Goal: Task Accomplishment & Management: Complete application form

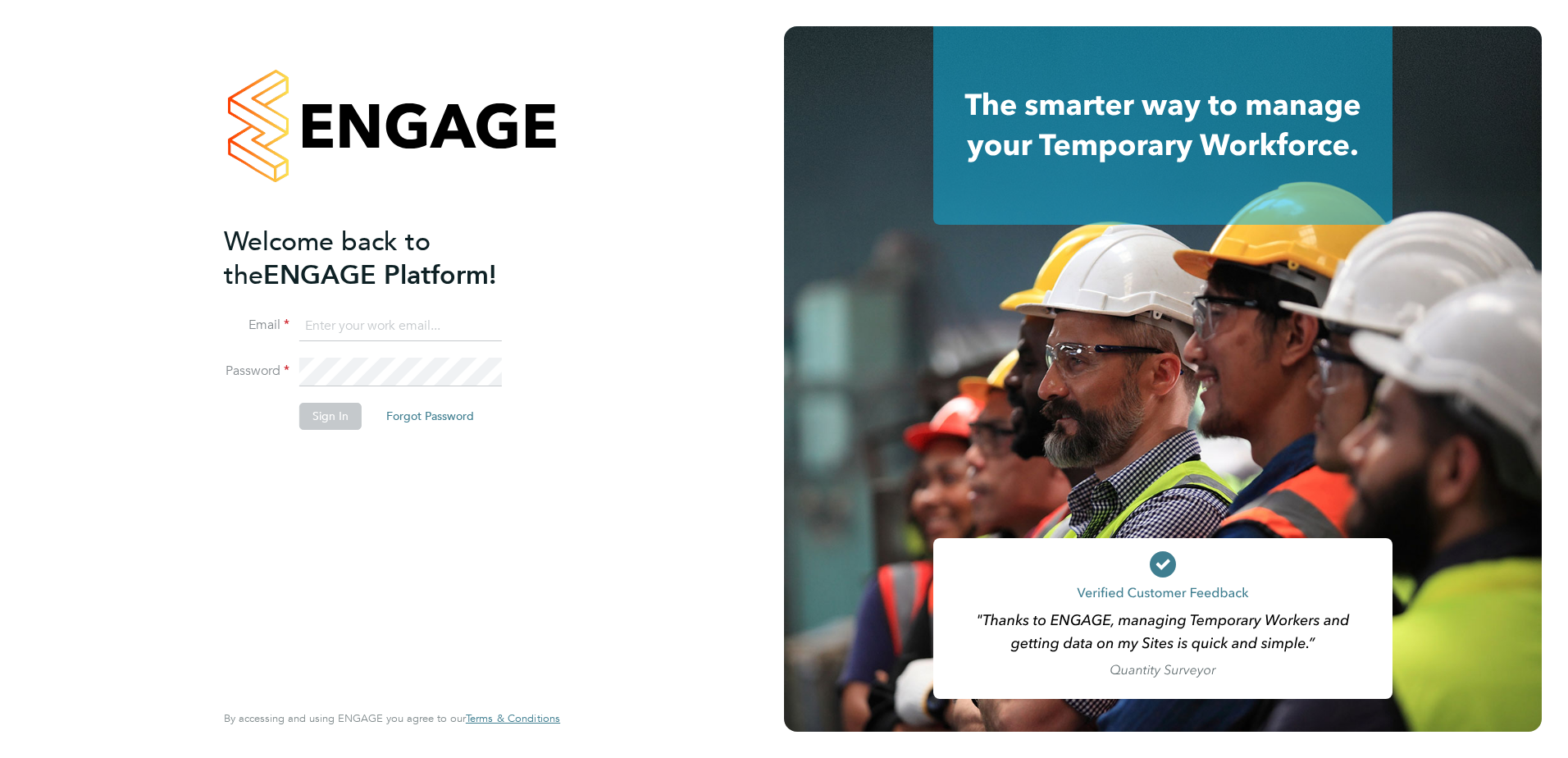
type input "[PERSON_NAME][EMAIL_ADDRESS][PERSON_NAME][DOMAIN_NAME]"
click at [331, 414] on button "Sign In" at bounding box center [331, 416] width 62 height 26
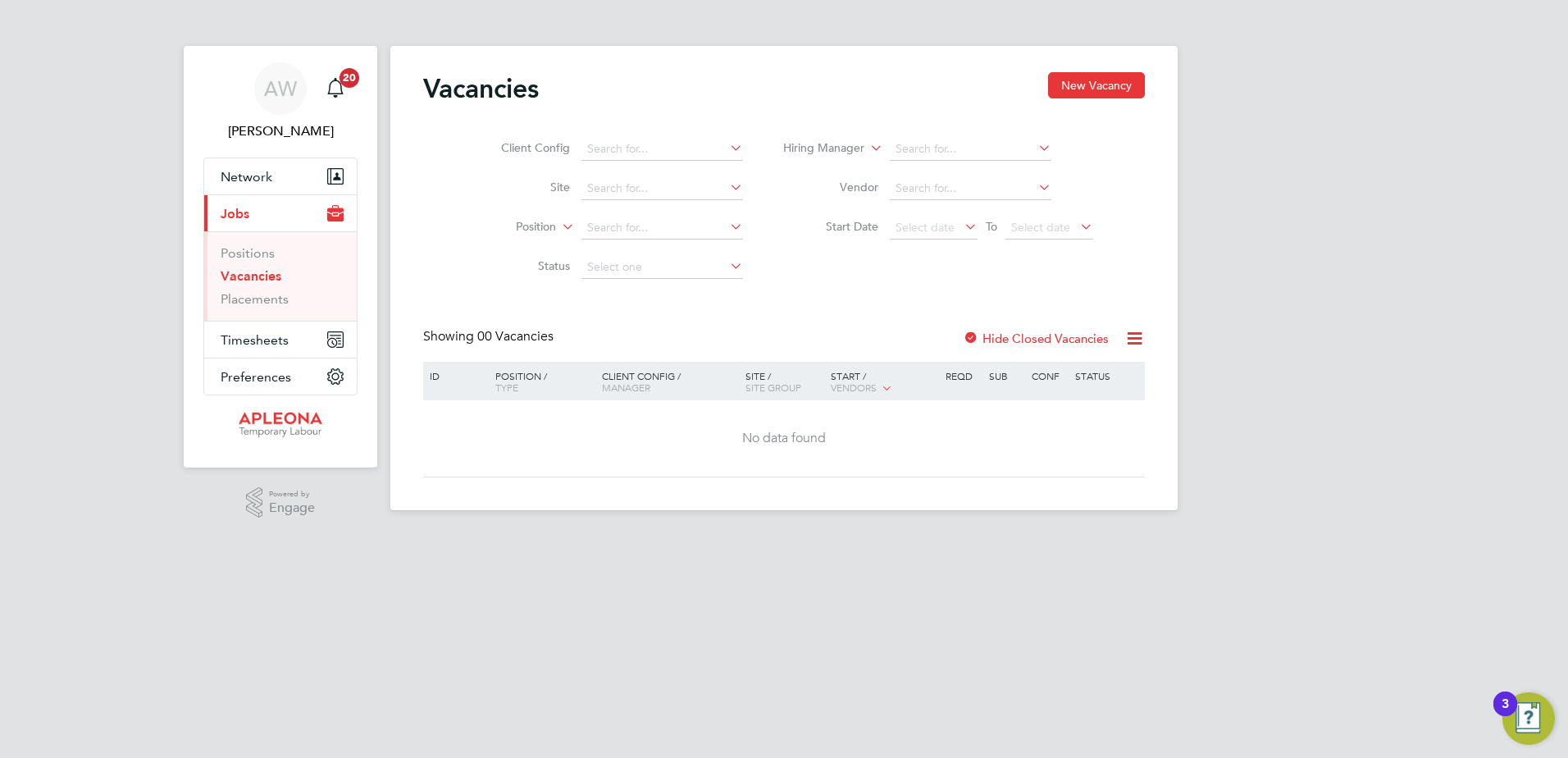
click at [248, 274] on link "Vacancies" at bounding box center [251, 276] width 61 height 16
click at [971, 335] on div at bounding box center [971, 340] width 16 height 16
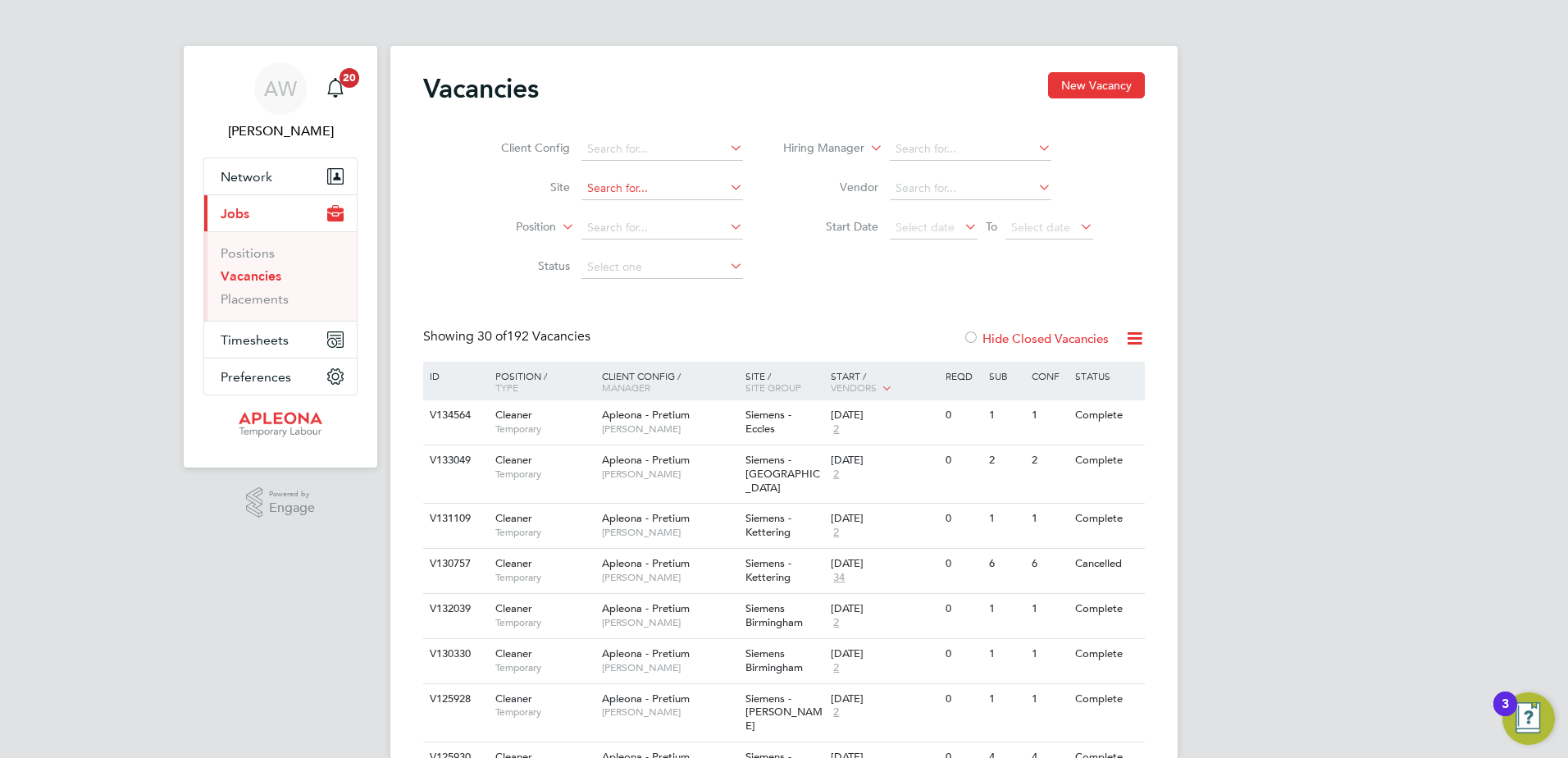
click at [616, 185] on input at bounding box center [662, 189] width 162 height 23
click at [644, 215] on li "Siemens - L incoln" at bounding box center [661, 211] width 163 height 22
type input "Siemens - Lincoln"
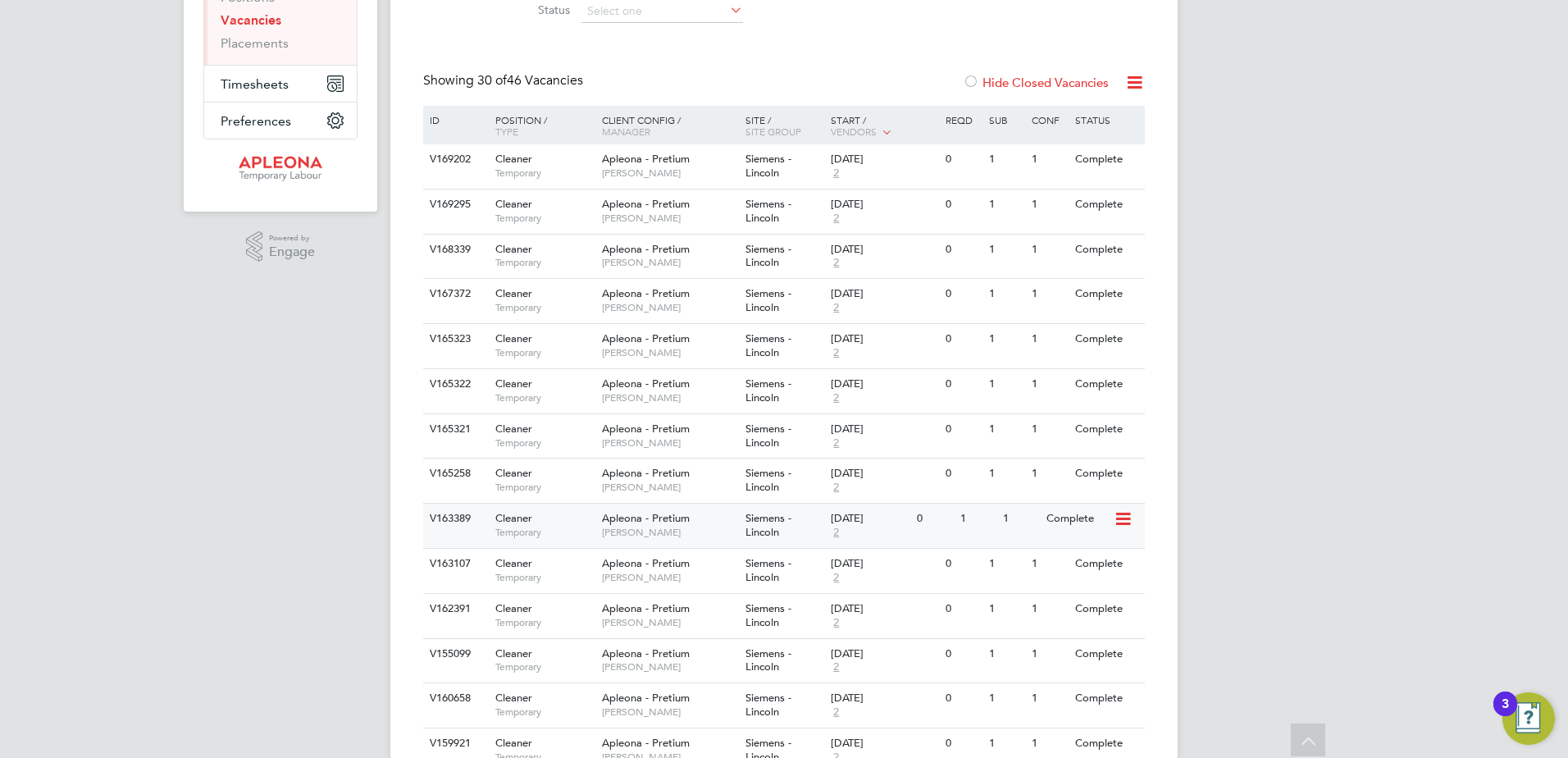
scroll to position [164, 0]
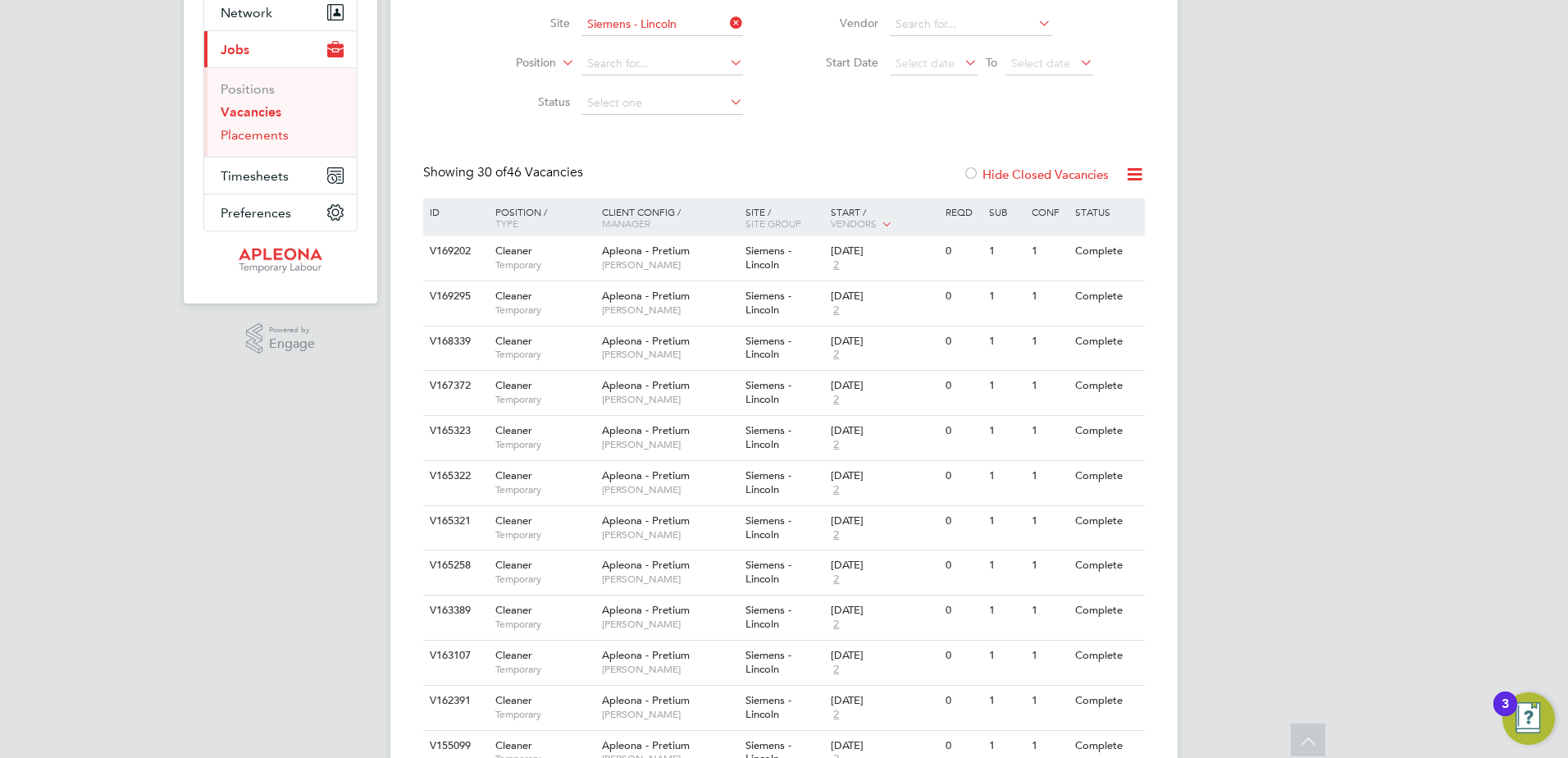
click at [267, 134] on link "Placements" at bounding box center [254, 135] width 68 height 16
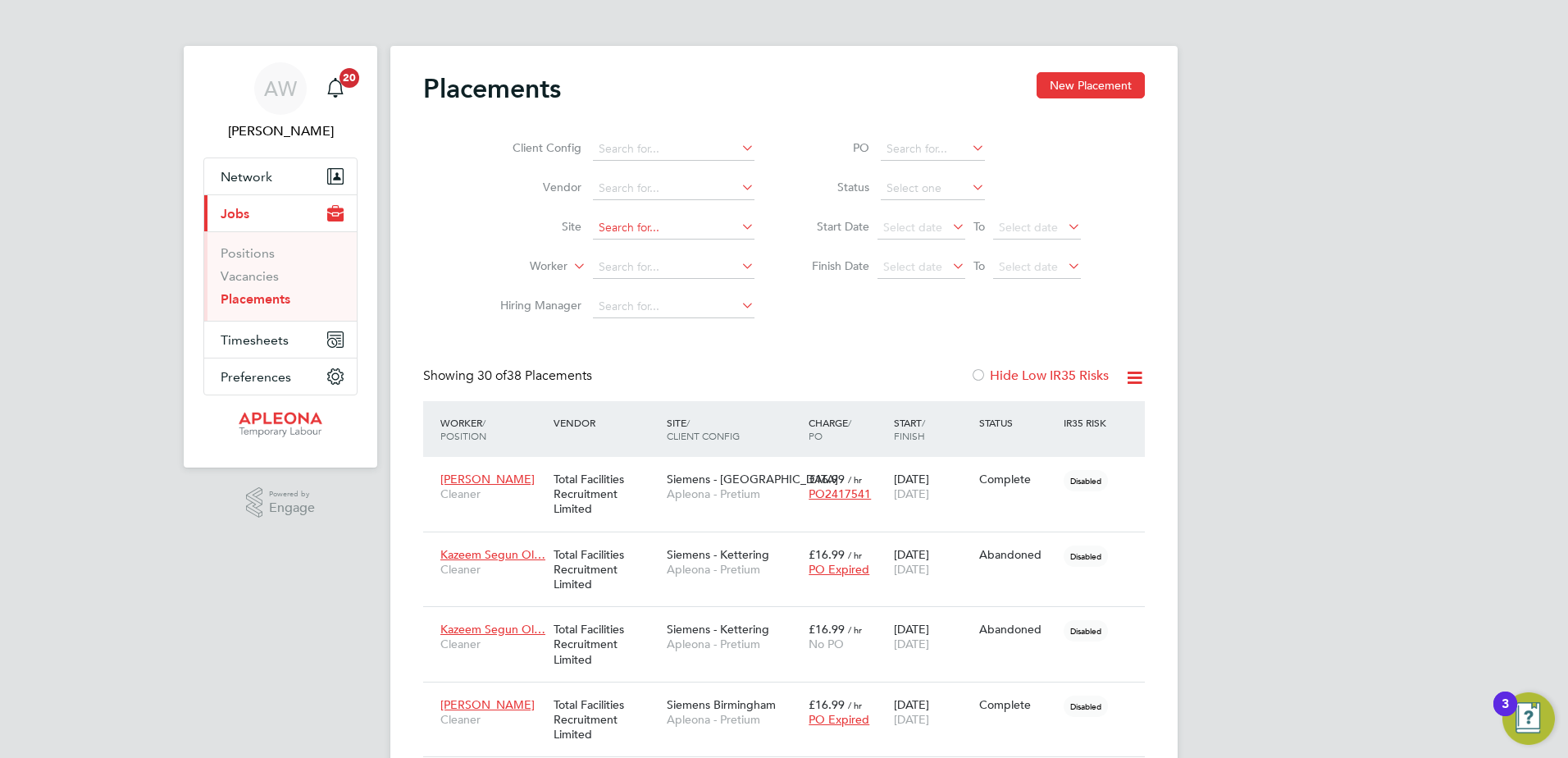
click at [609, 227] on input at bounding box center [674, 228] width 162 height 23
click at [635, 250] on b "Siemens" at bounding box center [621, 250] width 44 height 14
type input "Siemens - Lincoln"
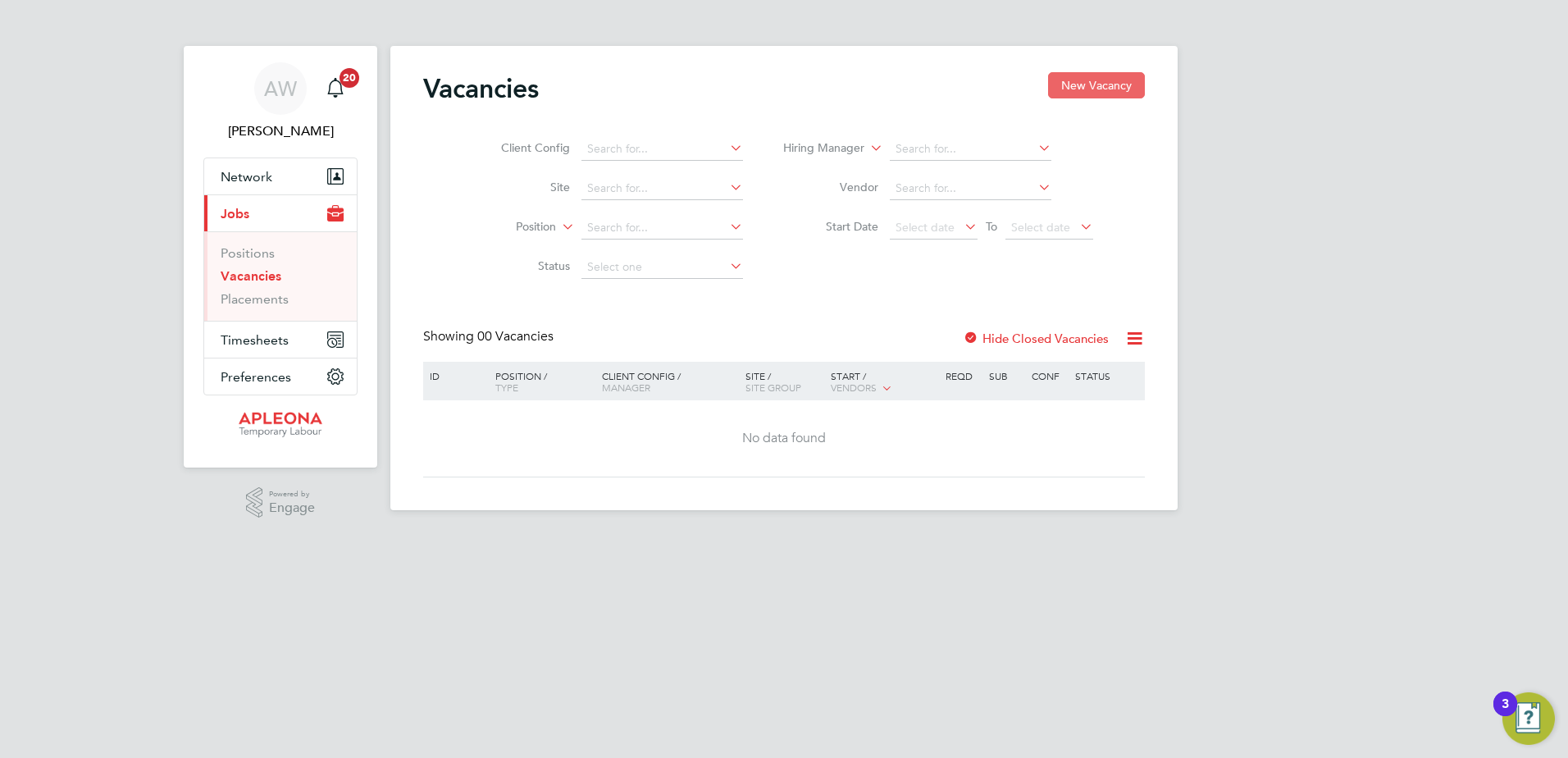
click at [1098, 88] on button "New Vacancy" at bounding box center [1096, 85] width 97 height 26
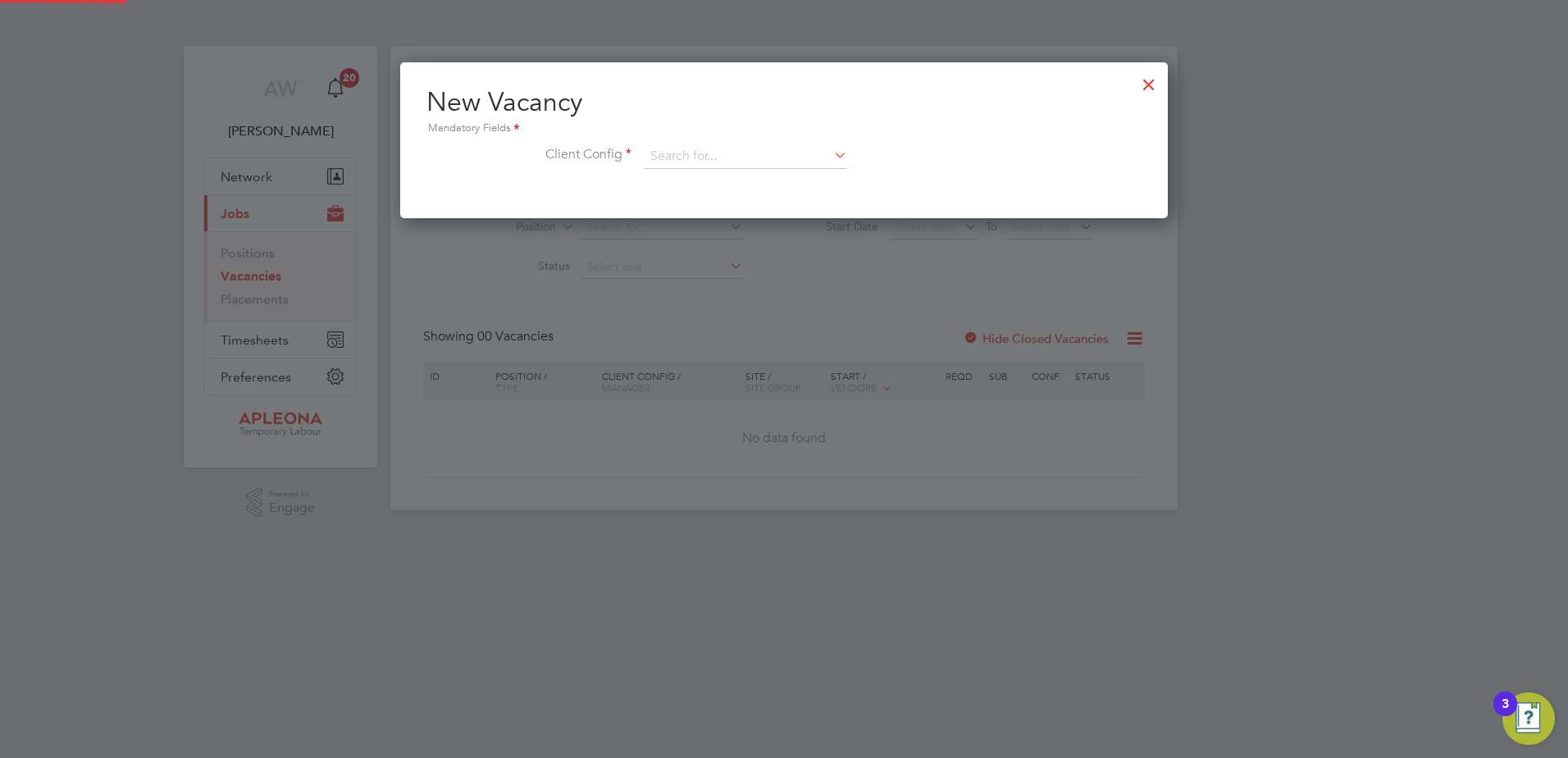
scroll to position [156, 769]
click at [676, 156] on input at bounding box center [746, 157] width 203 height 25
click at [693, 176] on li "Apleona - Pretium" at bounding box center [746, 180] width 204 height 22
type input "Apleona - Pretium"
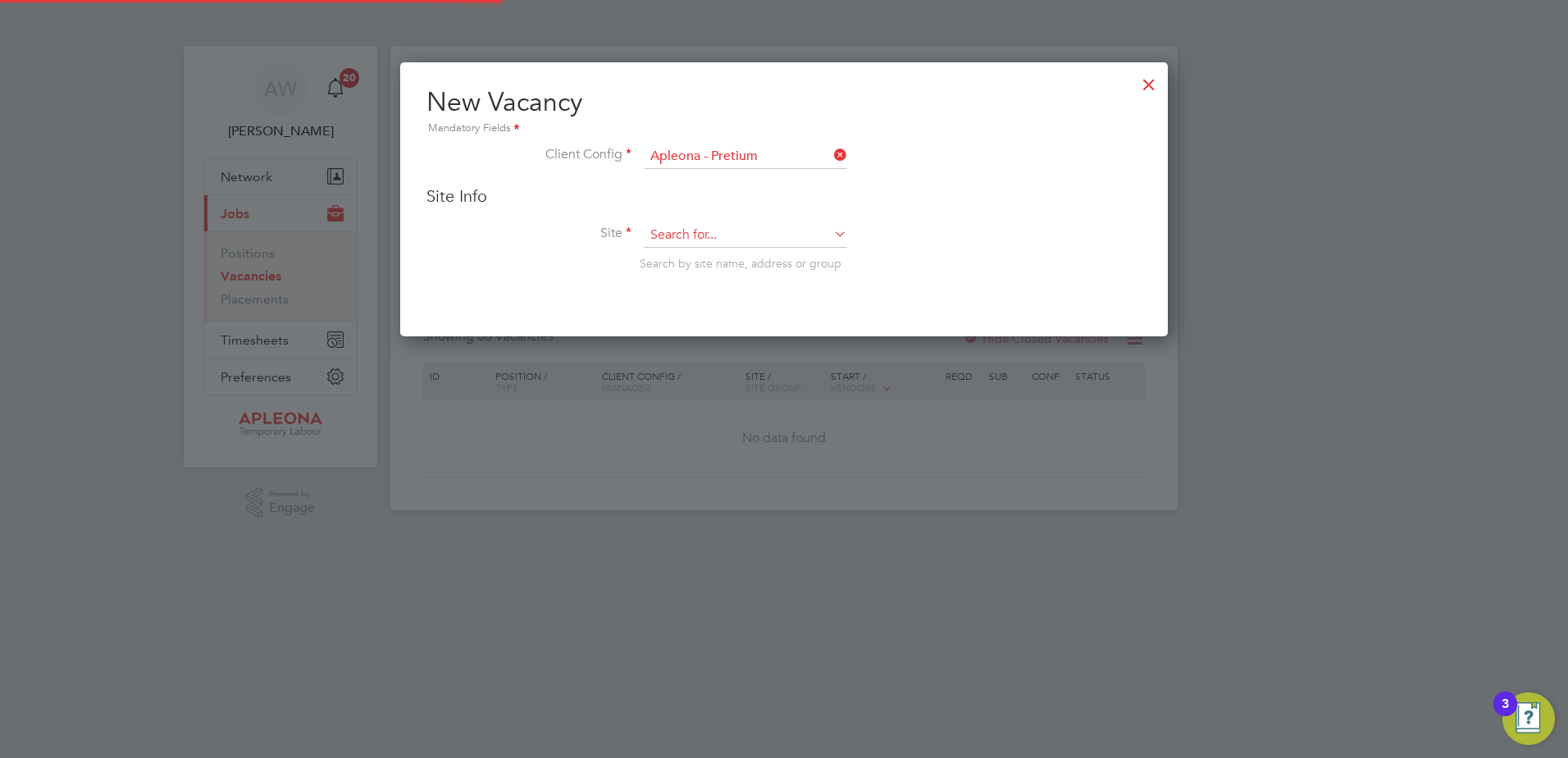
click at [674, 233] on input at bounding box center [746, 235] width 203 height 25
click at [710, 231] on input "Siemens -Lincoln" at bounding box center [746, 235] width 203 height 25
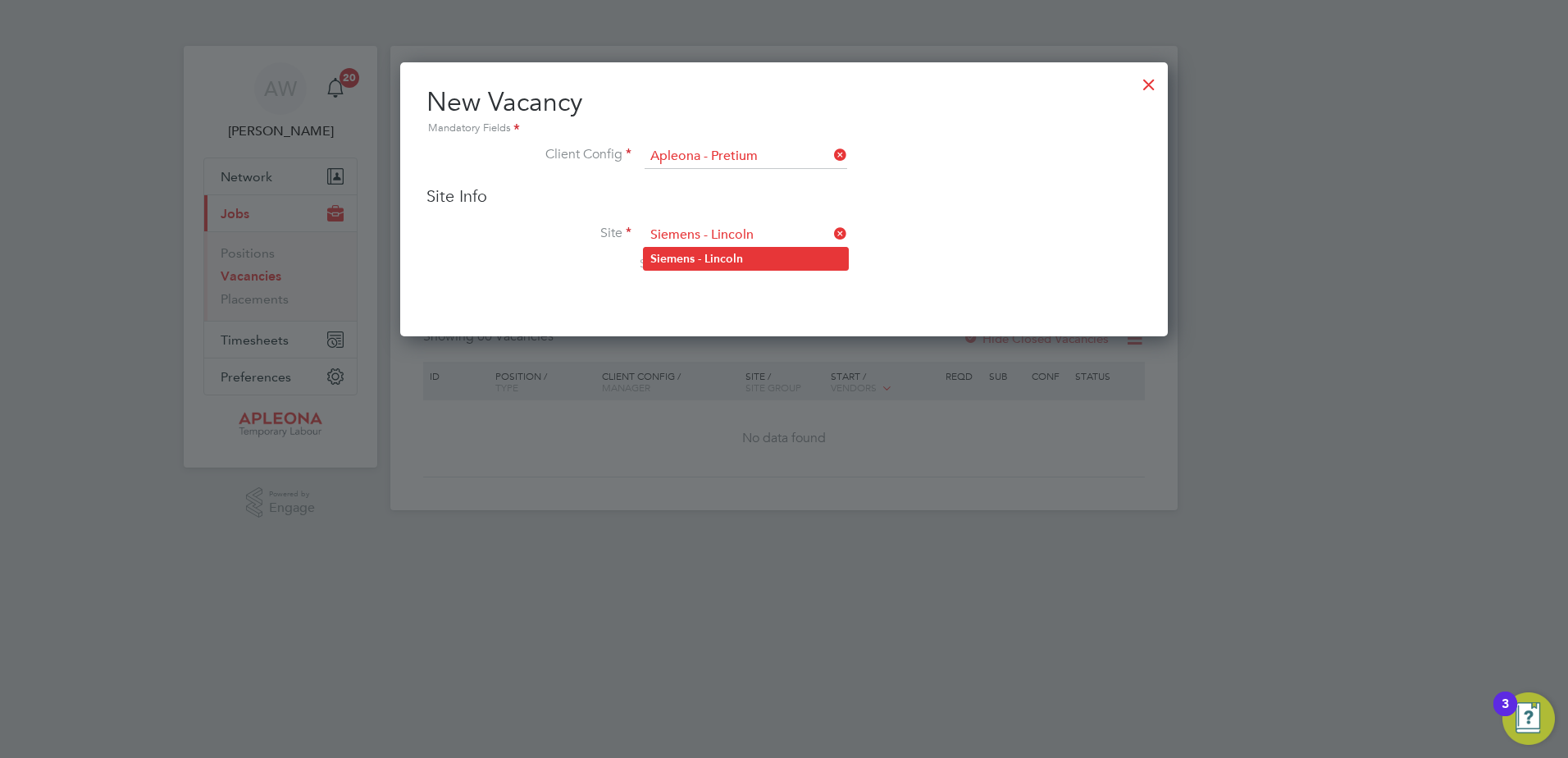
type input "Siemens - Lincoln"
click at [728, 252] on b "Lincoln" at bounding box center [724, 258] width 39 height 14
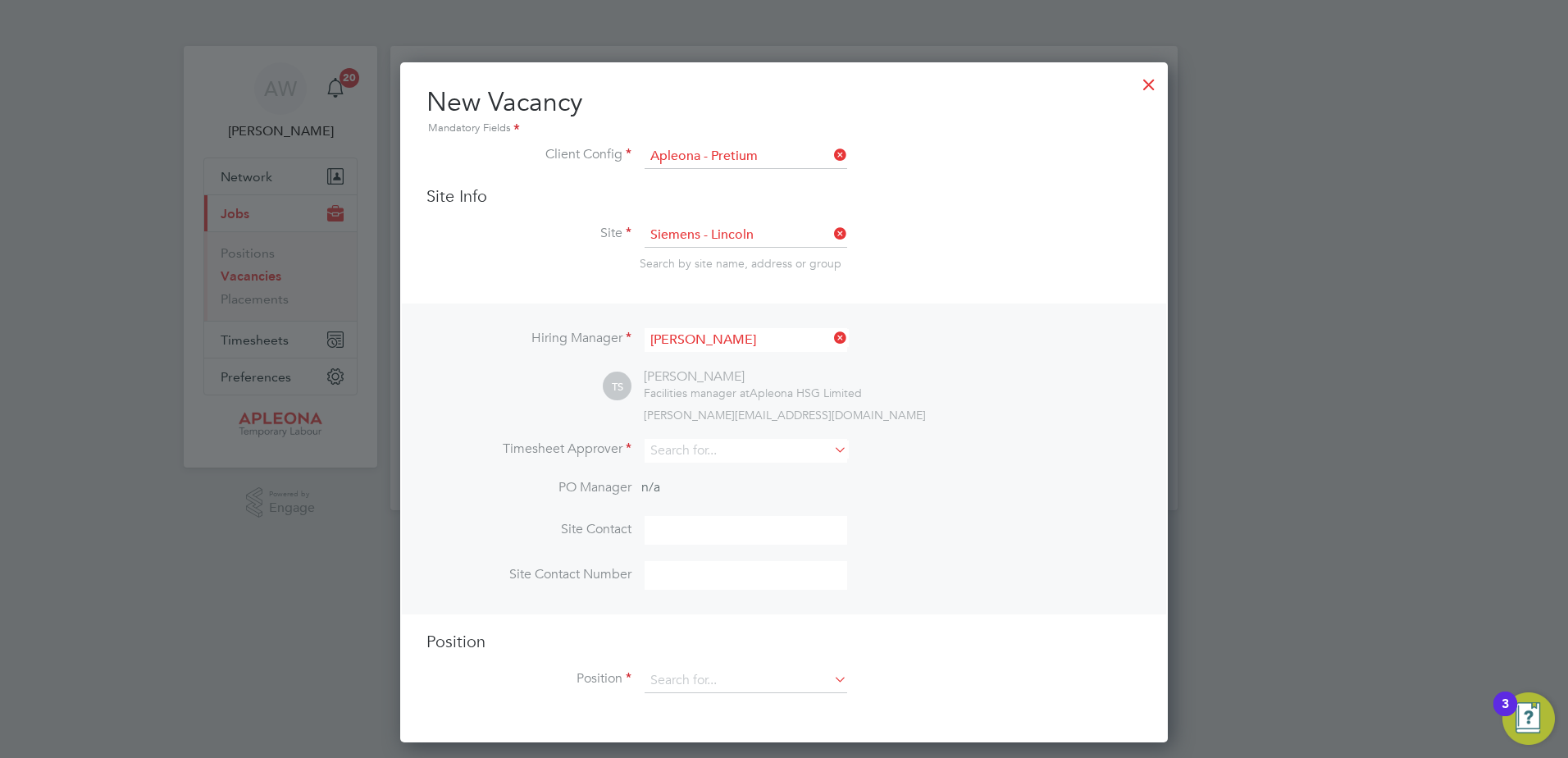
click at [831, 336] on icon at bounding box center [831, 338] width 0 height 23
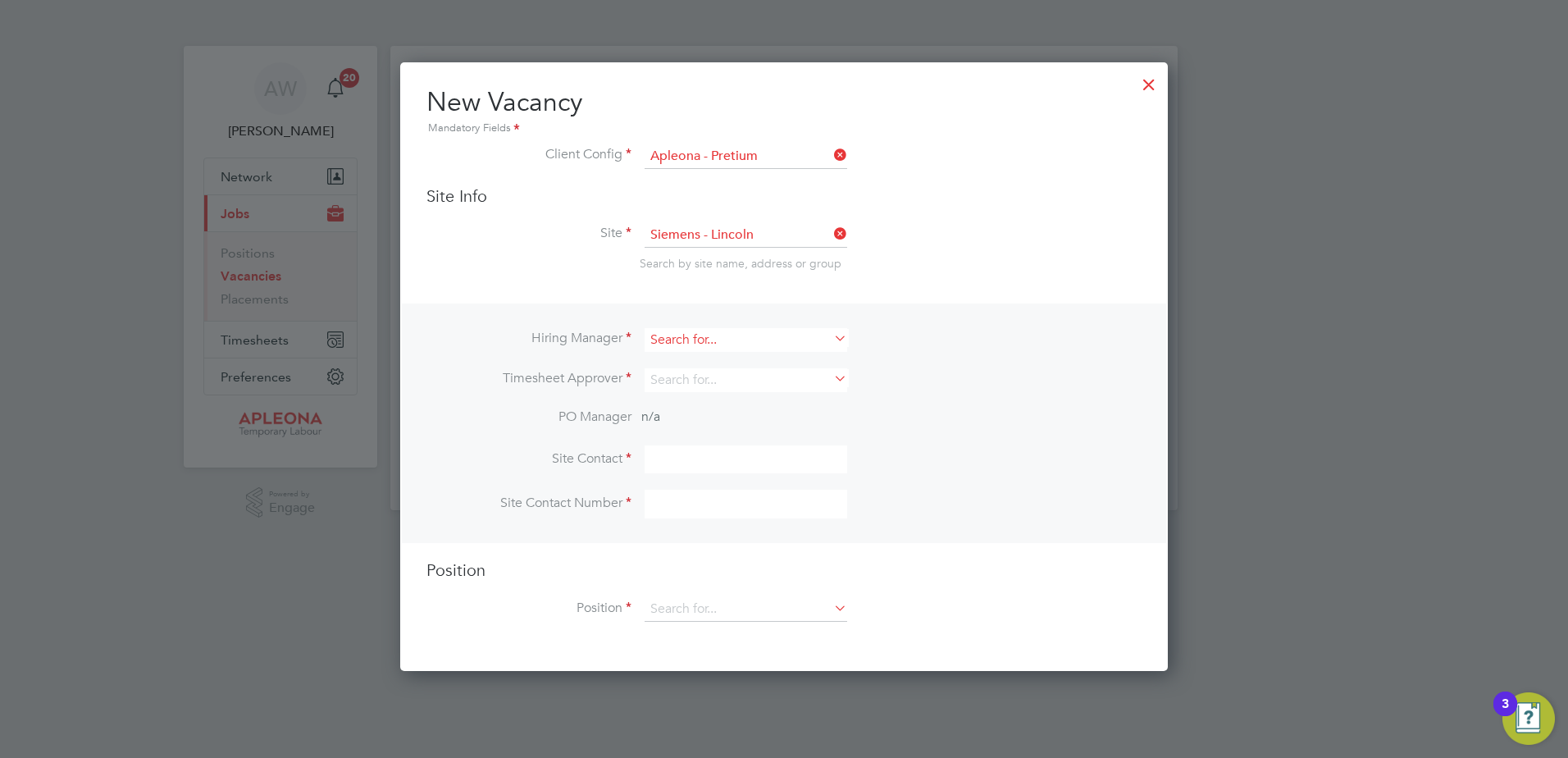
scroll to position [610, 769]
click at [715, 339] on input at bounding box center [746, 340] width 203 height 24
type input "[PERSON_NAME]"
click at [749, 356] on b "[PERSON_NAME]" at bounding box center [797, 363] width 95 height 14
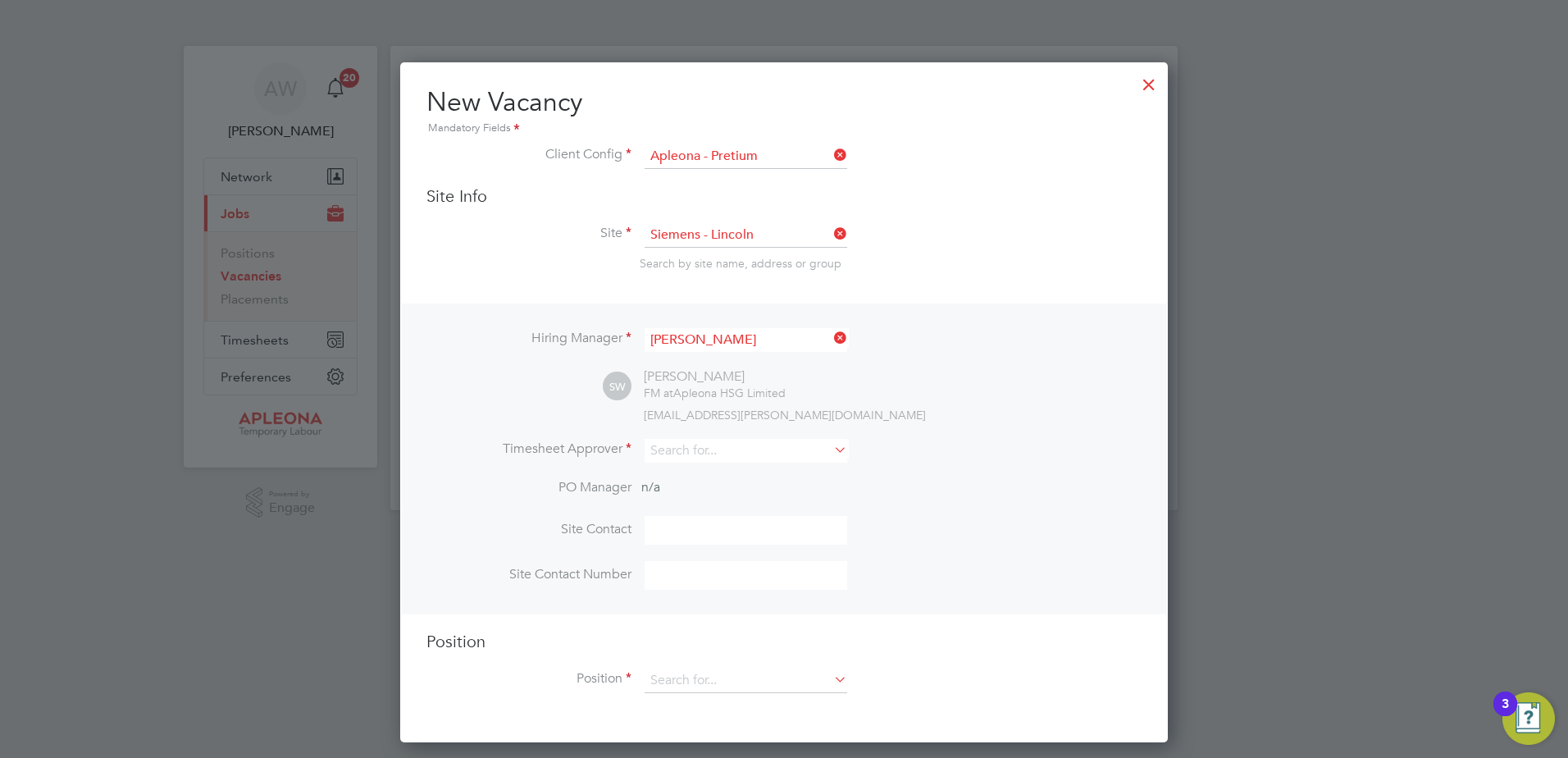
scroll to position [681, 769]
click at [679, 445] on input at bounding box center [746, 450] width 203 height 24
click at [693, 472] on li "[PERSON_NAME]" at bounding box center [746, 474] width 204 height 22
type input "[PERSON_NAME]"
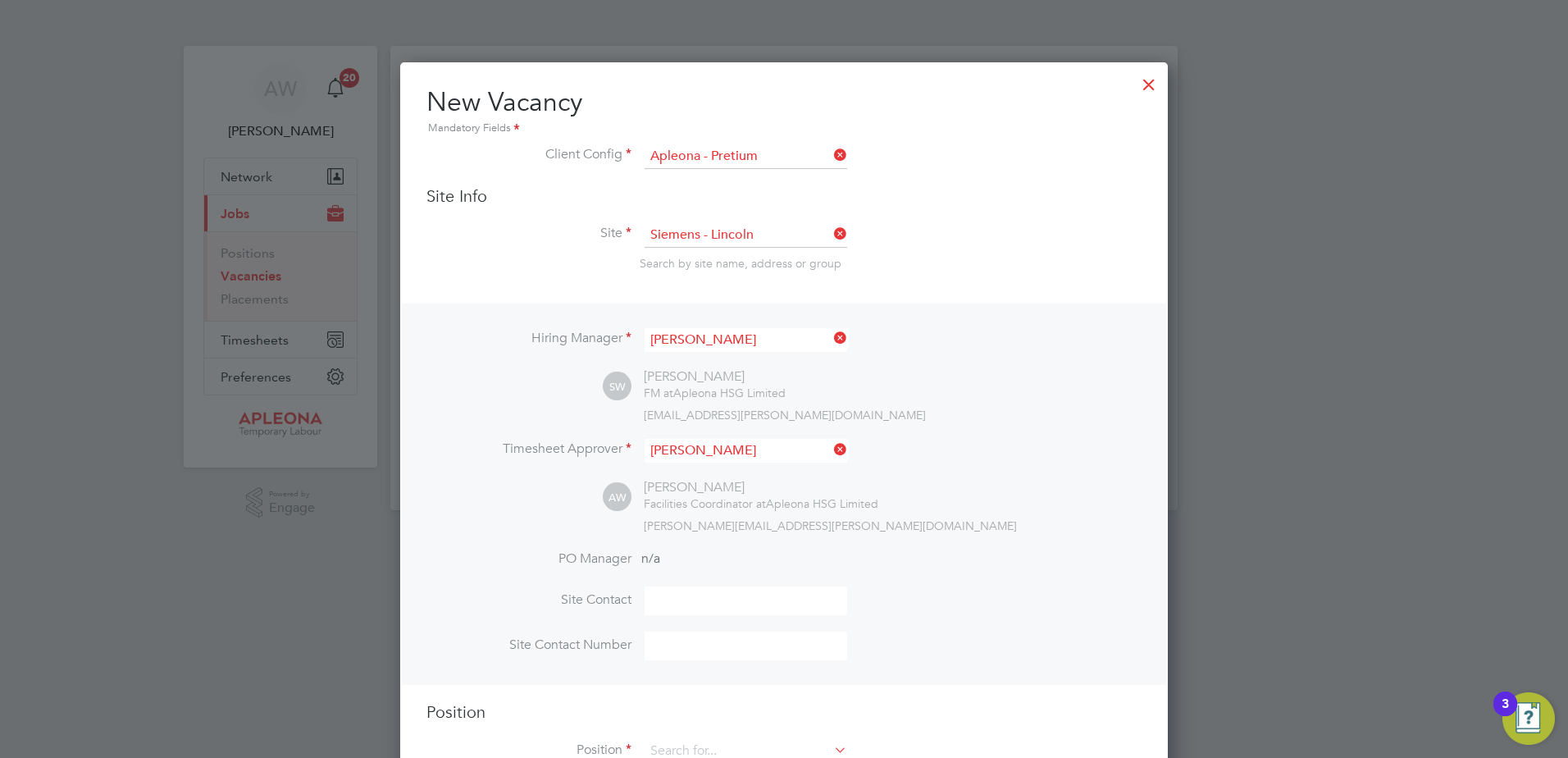
click at [681, 594] on input at bounding box center [746, 600] width 203 height 29
type input "[PERSON_NAME]"
type input "07767054715"
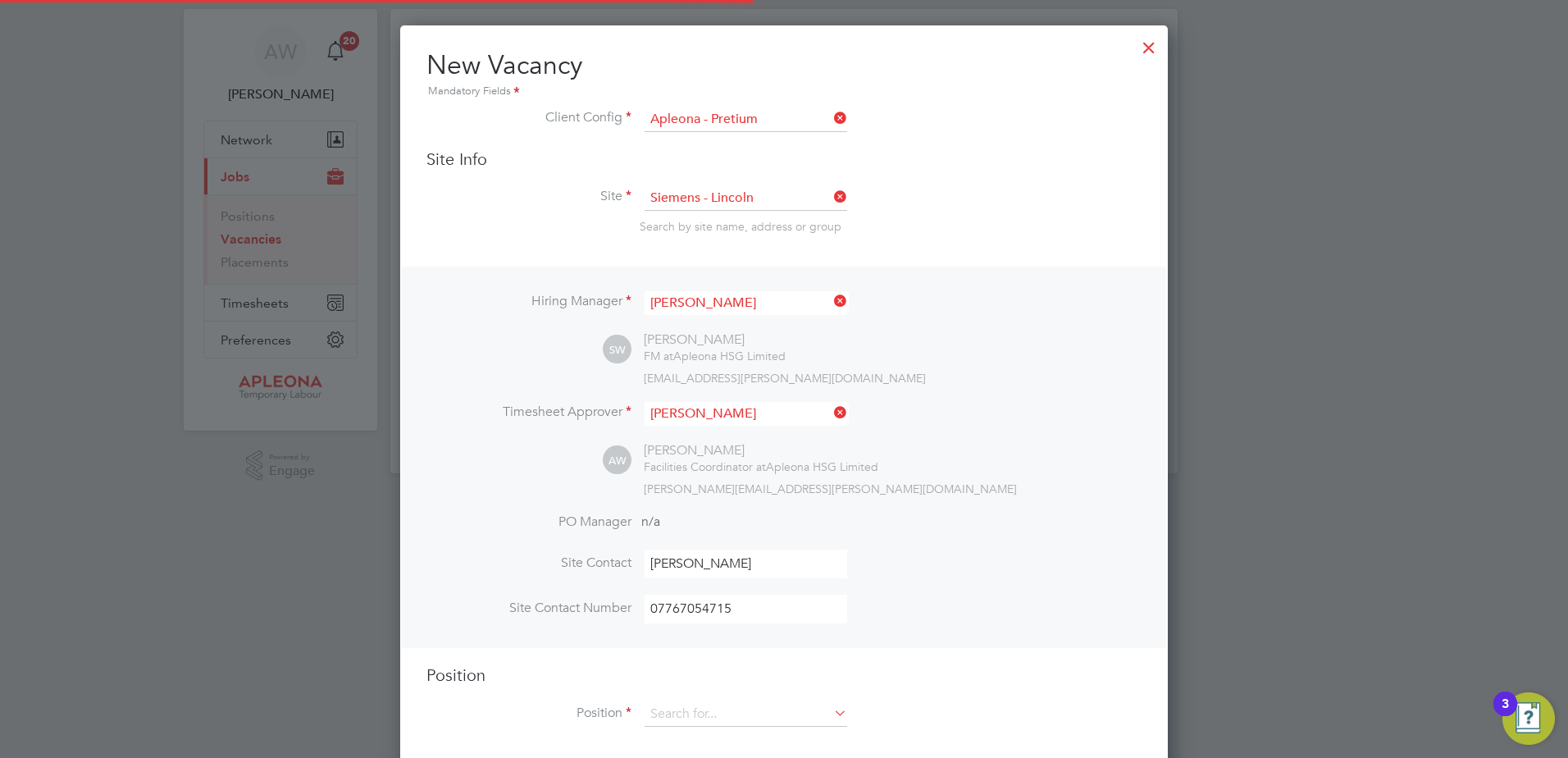
scroll to position [57, 0]
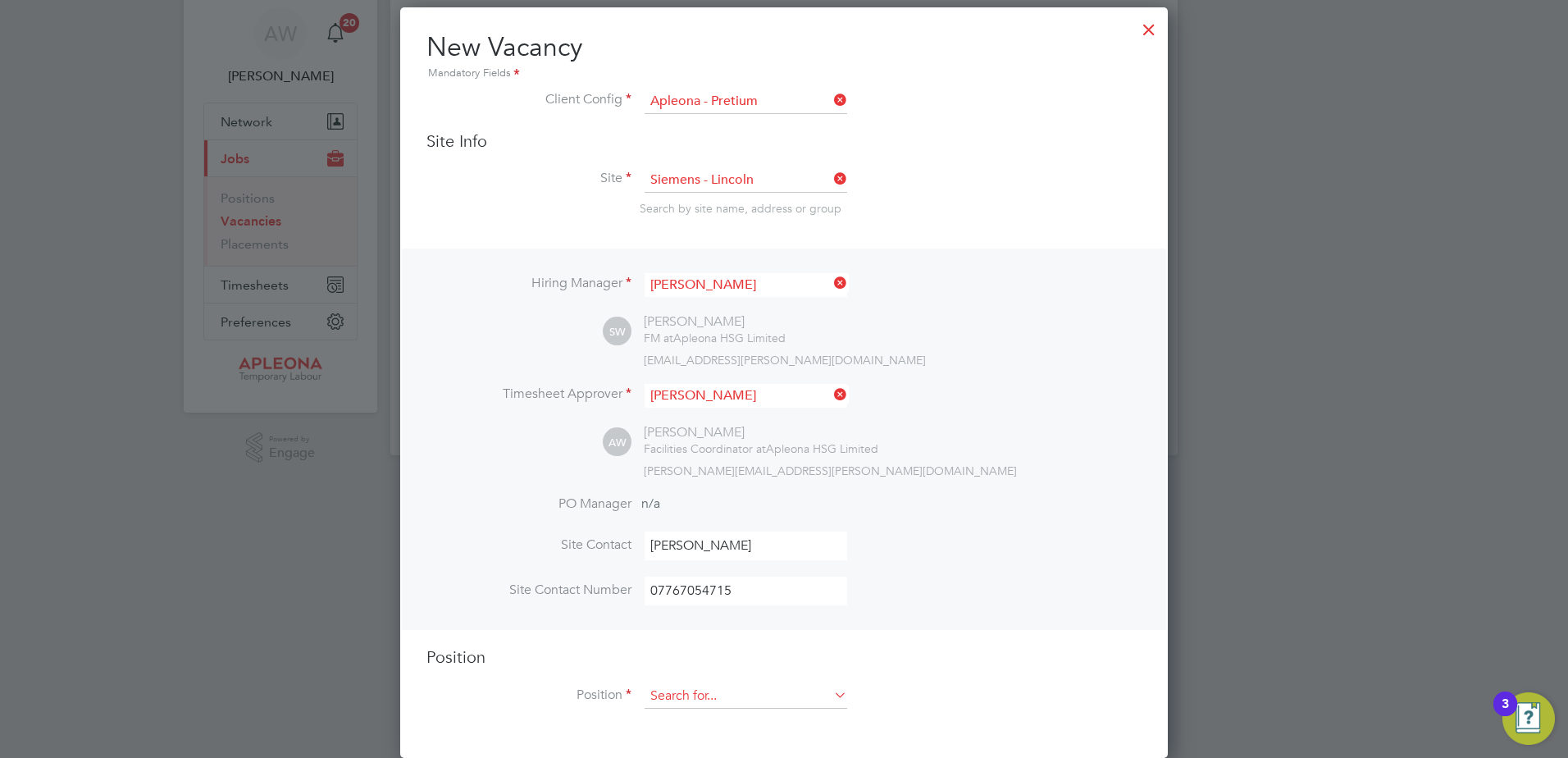
click at [687, 689] on input at bounding box center [746, 696] width 203 height 25
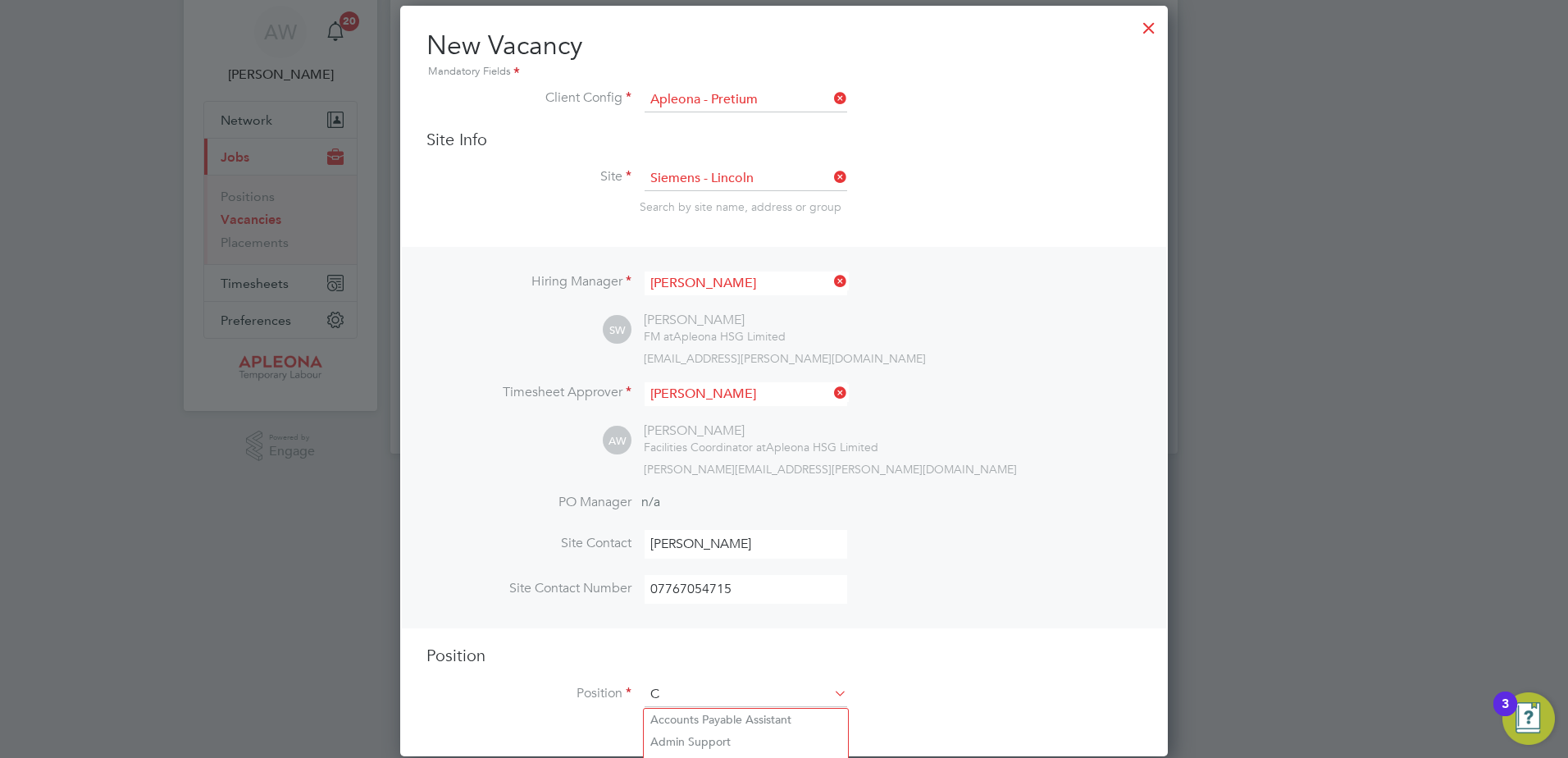
scroll to position [2358, 769]
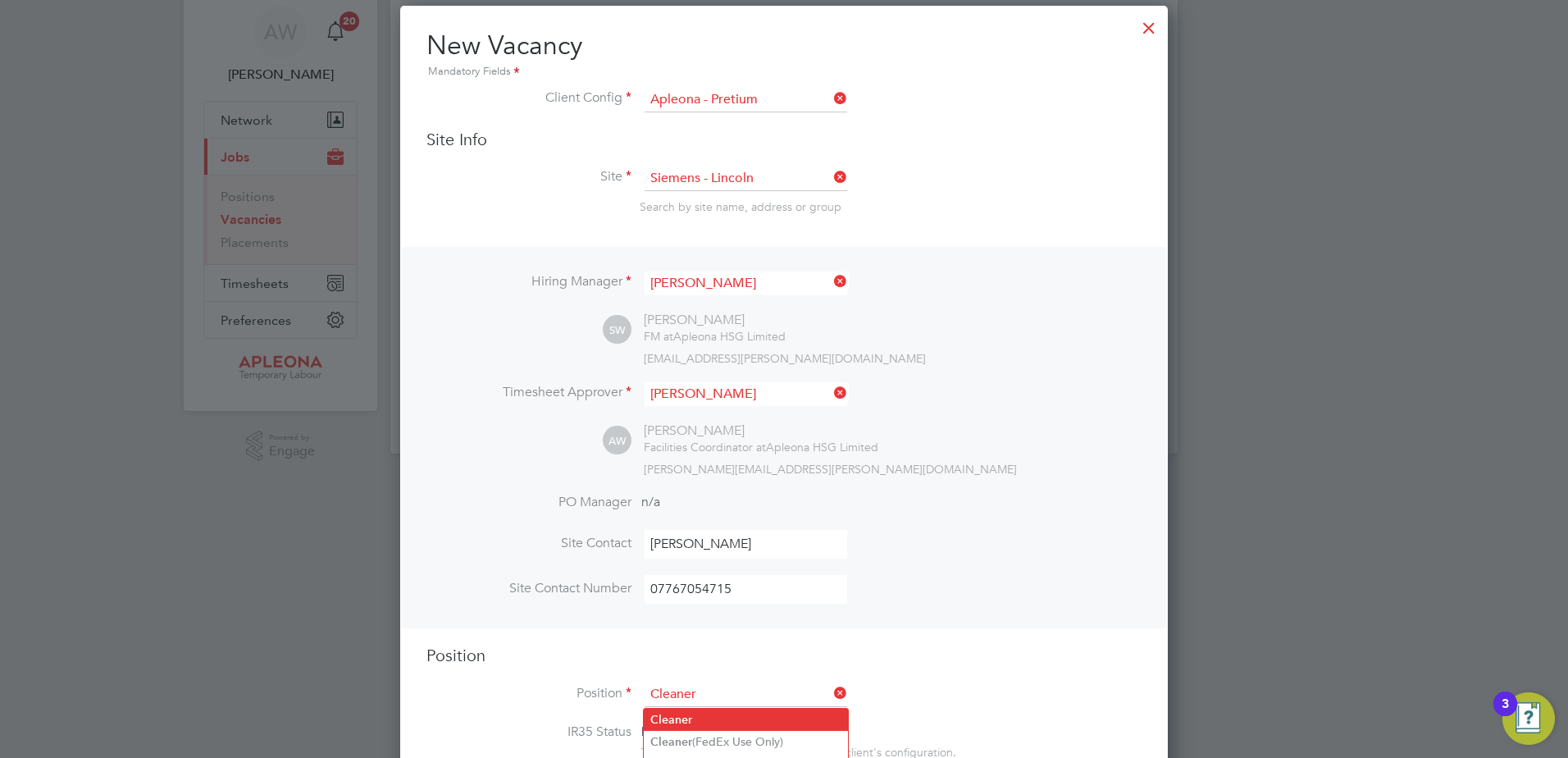
type input "Cleaner"
click at [693, 717] on li "Cleaner" at bounding box center [746, 719] width 204 height 22
type textarea "Lor Ipsumdol Sitametco adip el seddo eiu tem incididu ut labore, etdolore mag a…"
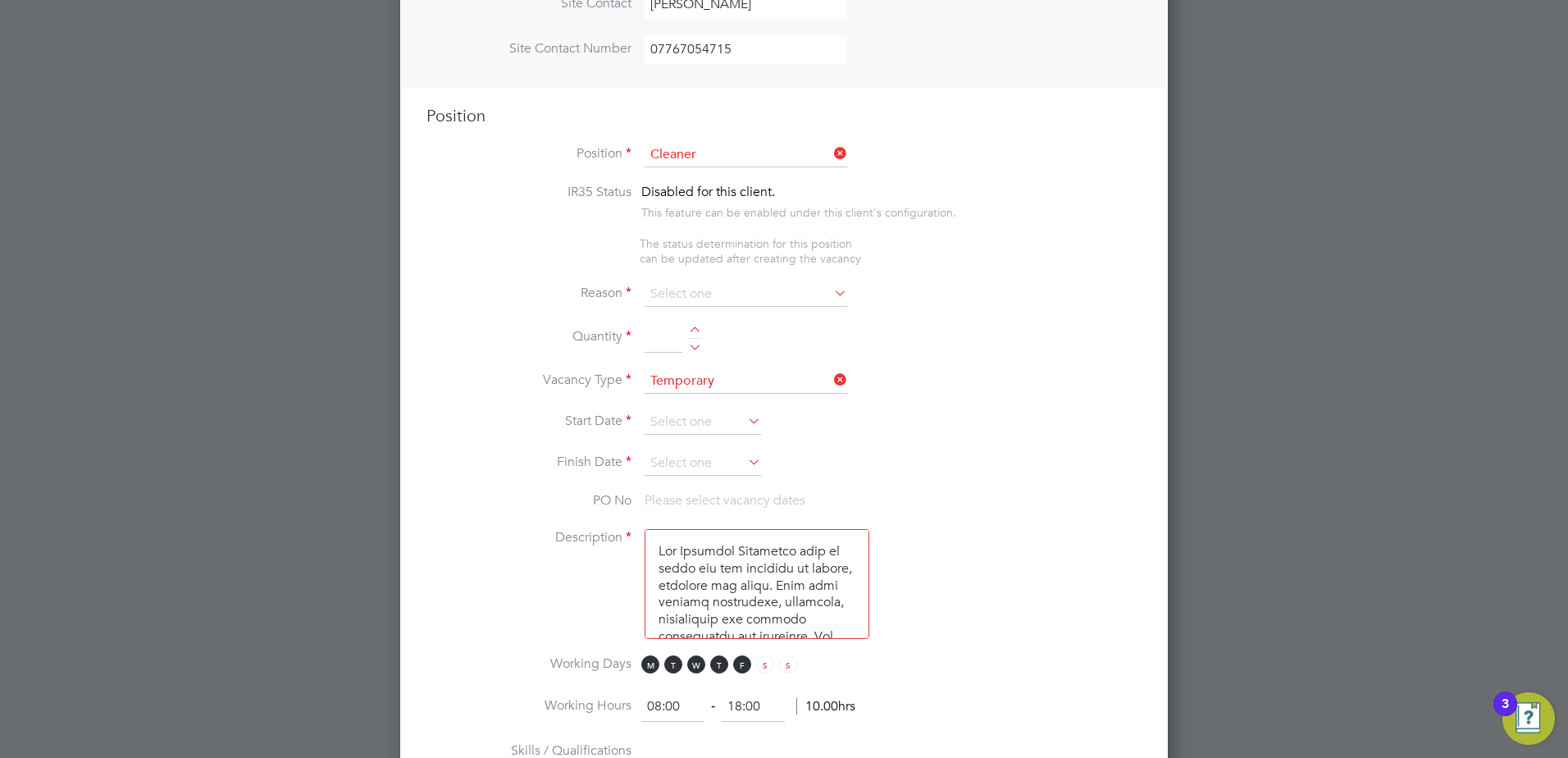
scroll to position [631, 0]
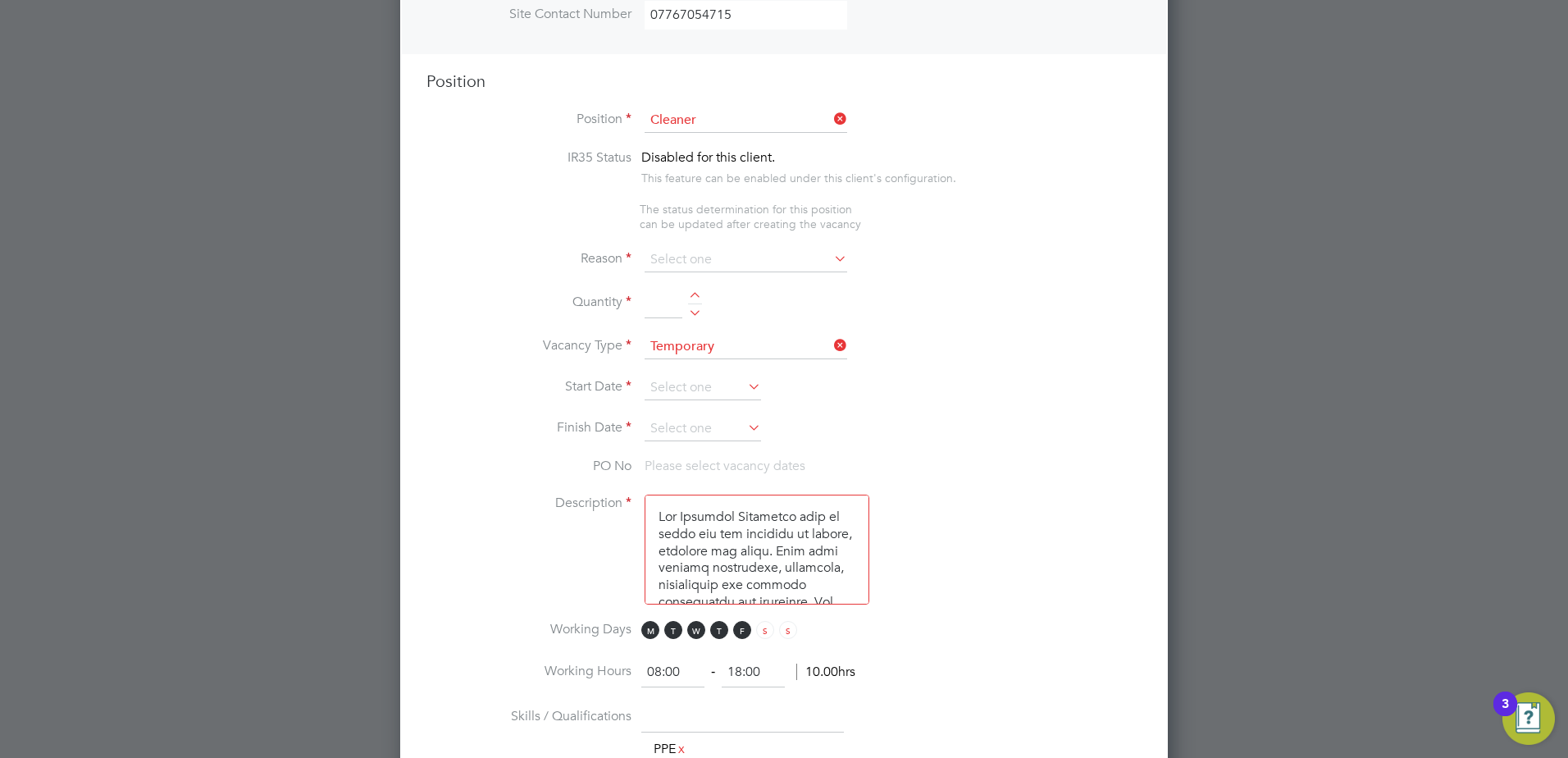
click at [831, 258] on icon at bounding box center [831, 258] width 0 height 23
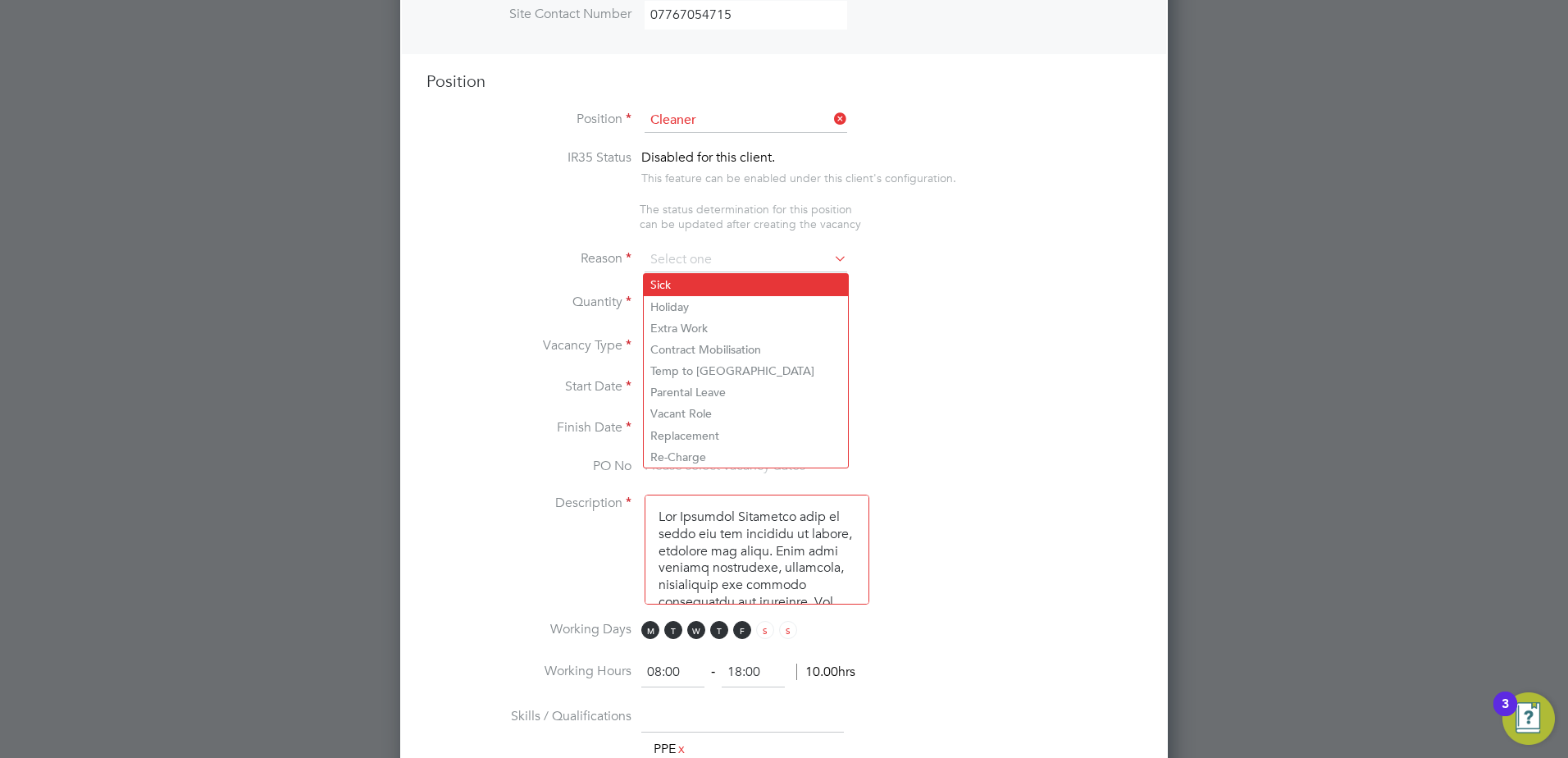
click at [670, 282] on li "Sick" at bounding box center [746, 285] width 204 height 21
type input "Sick"
click at [944, 273] on li "Reason Sick" at bounding box center [784, 268] width 715 height 41
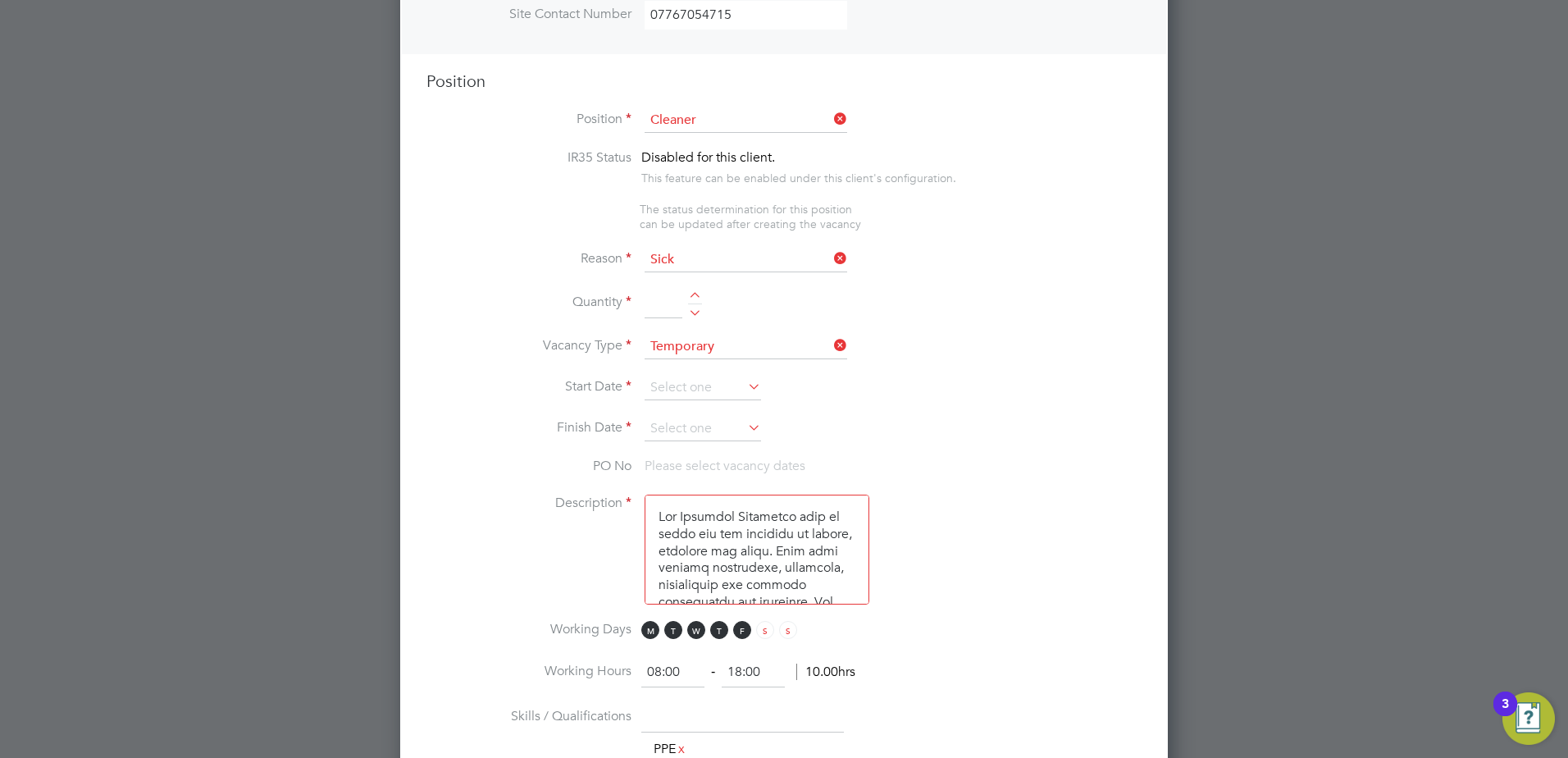
click at [665, 310] on input at bounding box center [664, 304] width 38 height 30
type input "1"
click at [919, 282] on li "Reason Sick" at bounding box center [784, 268] width 715 height 41
click at [699, 389] on input at bounding box center [703, 388] width 117 height 25
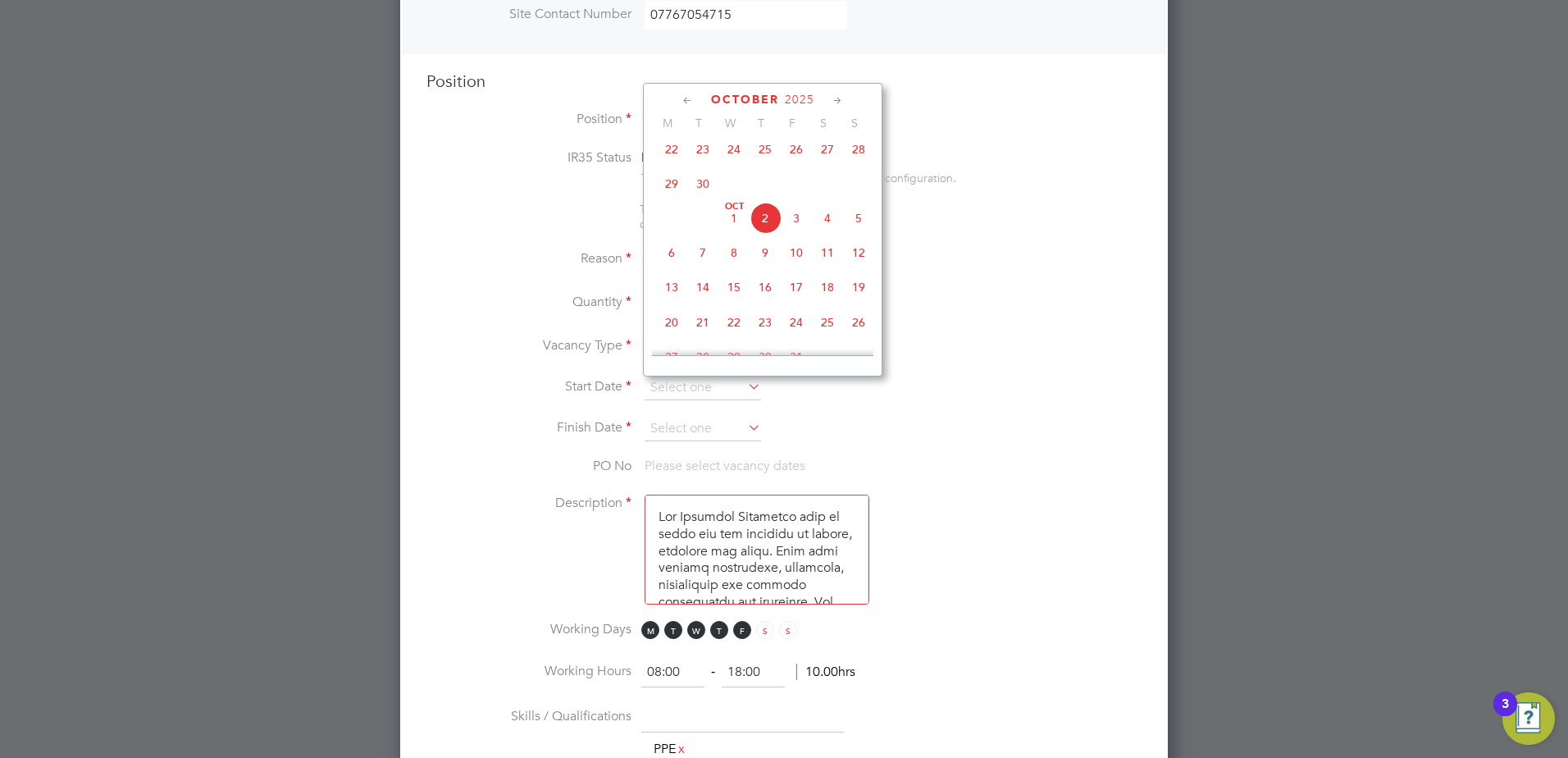
click at [759, 228] on span "2" at bounding box center [766, 218] width 31 height 31
type input "[DATE]"
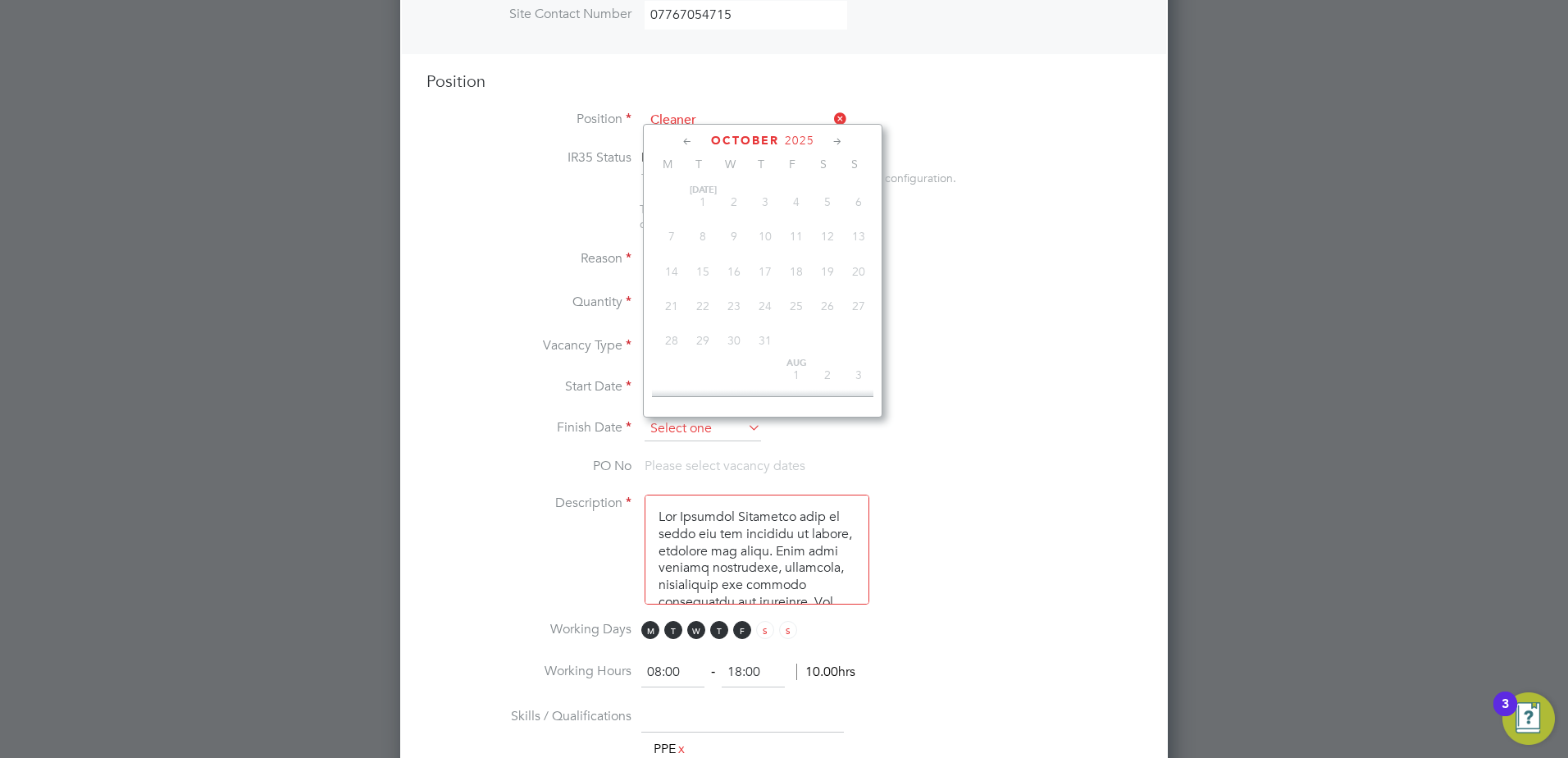
click at [683, 434] on input at bounding box center [703, 429] width 117 height 25
click at [763, 267] on span "2" at bounding box center [766, 259] width 31 height 31
type input "[DATE]"
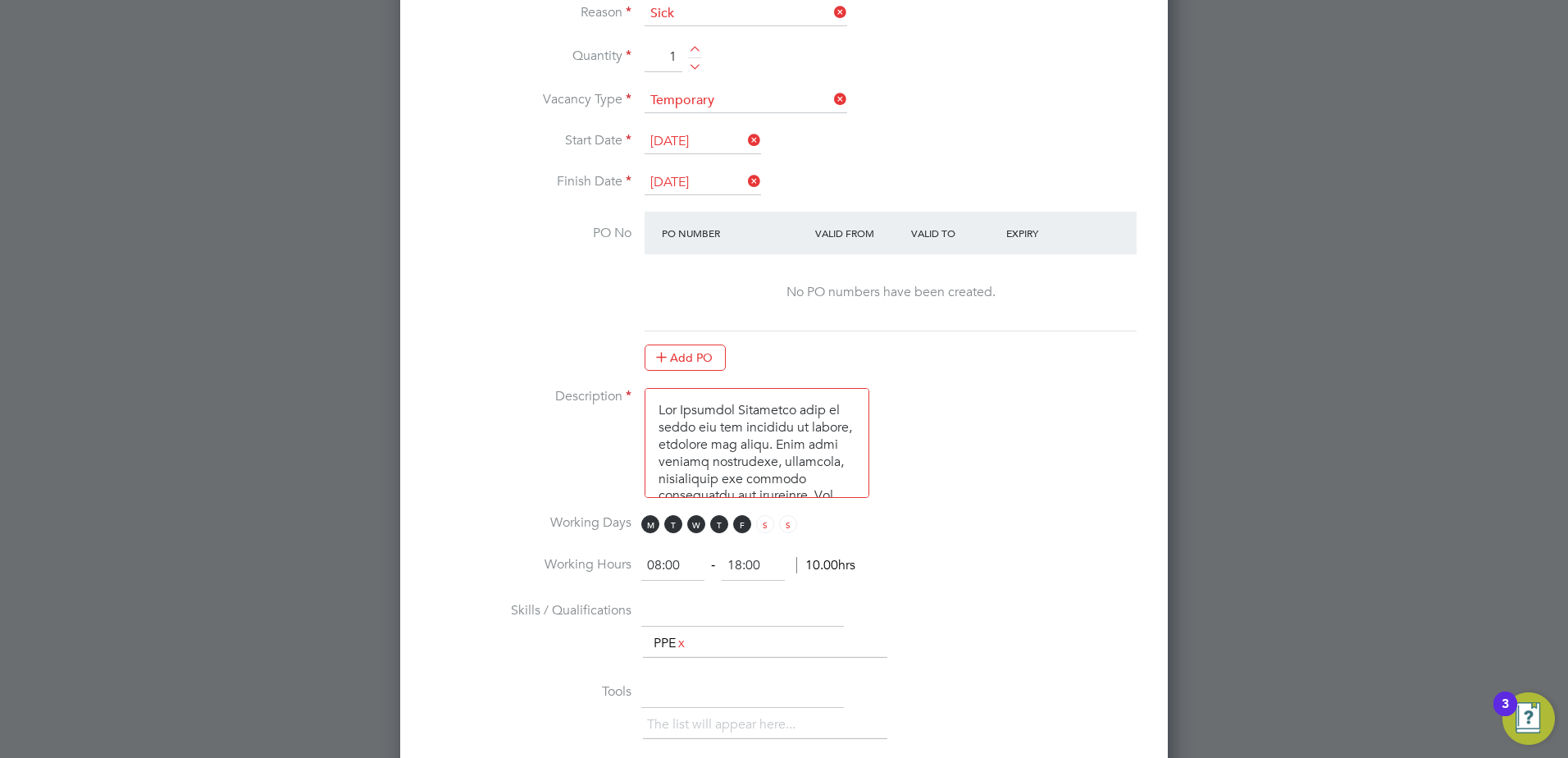
scroll to position [959, 0]
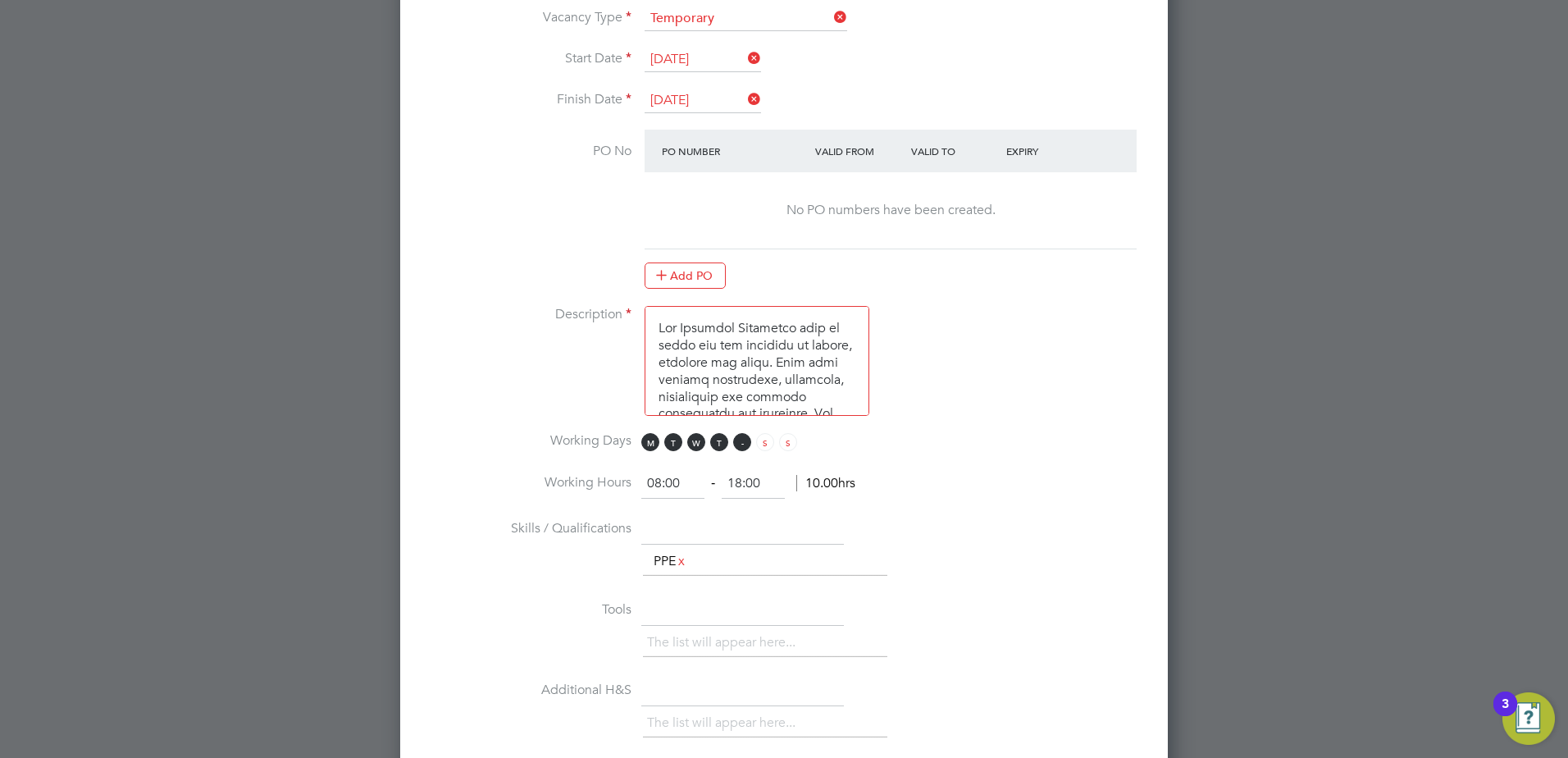
click at [740, 445] on span "F" at bounding box center [743, 442] width 18 height 18
click at [698, 443] on span "W" at bounding box center [697, 442] width 18 height 18
click at [674, 442] on span "T" at bounding box center [674, 442] width 18 height 18
click at [648, 444] on span "M" at bounding box center [651, 442] width 18 height 18
click at [661, 484] on input "08:00" at bounding box center [673, 484] width 63 height 30
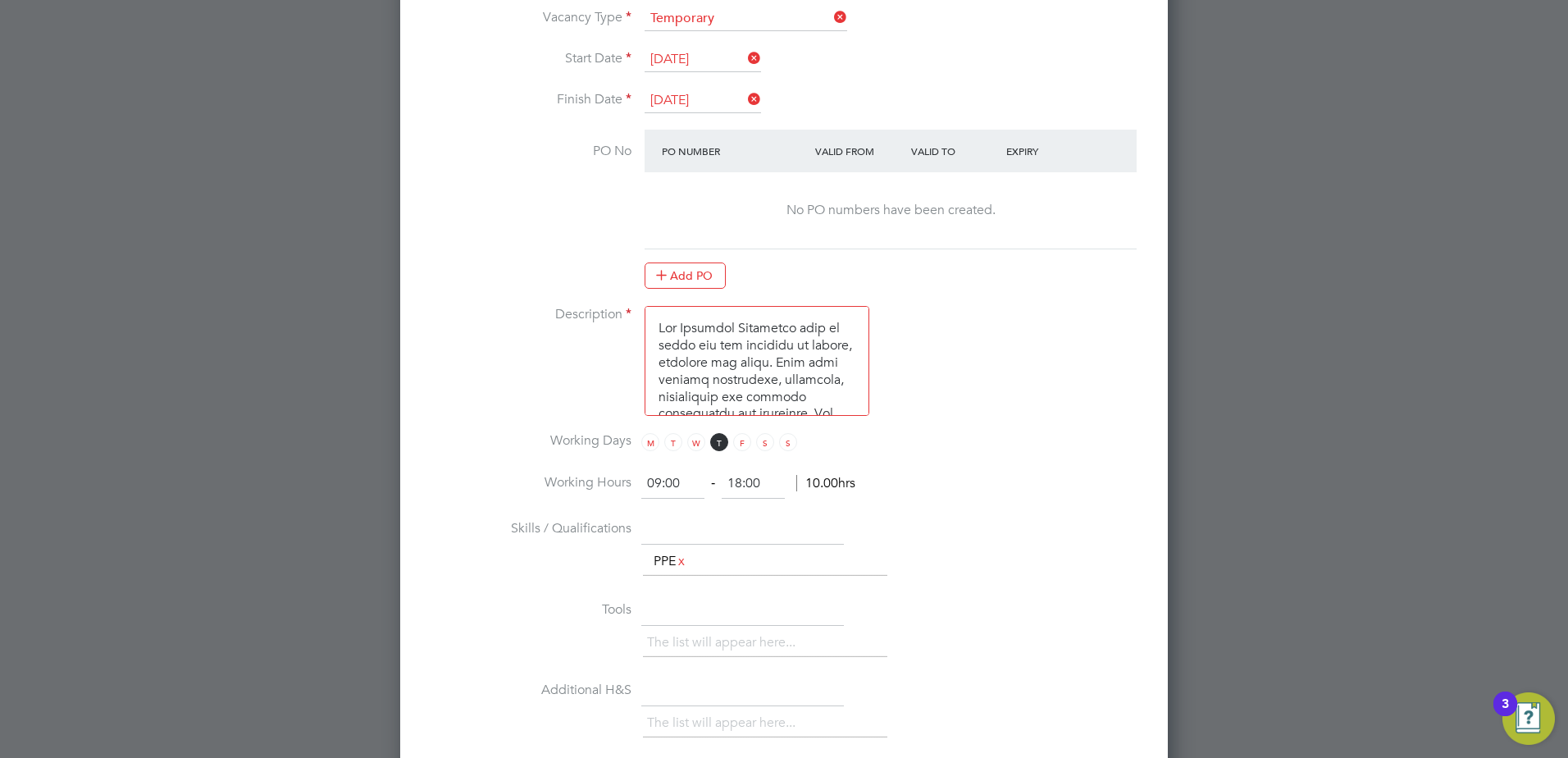
click at [672, 482] on input "09:00" at bounding box center [673, 484] width 63 height 30
type input "09:30"
click at [742, 482] on input "18:00" at bounding box center [753, 484] width 63 height 30
type input "15:00"
click at [1007, 478] on li "Working Hours 09:30 ‐ 15:00 5.50hrs" at bounding box center [784, 492] width 715 height 46
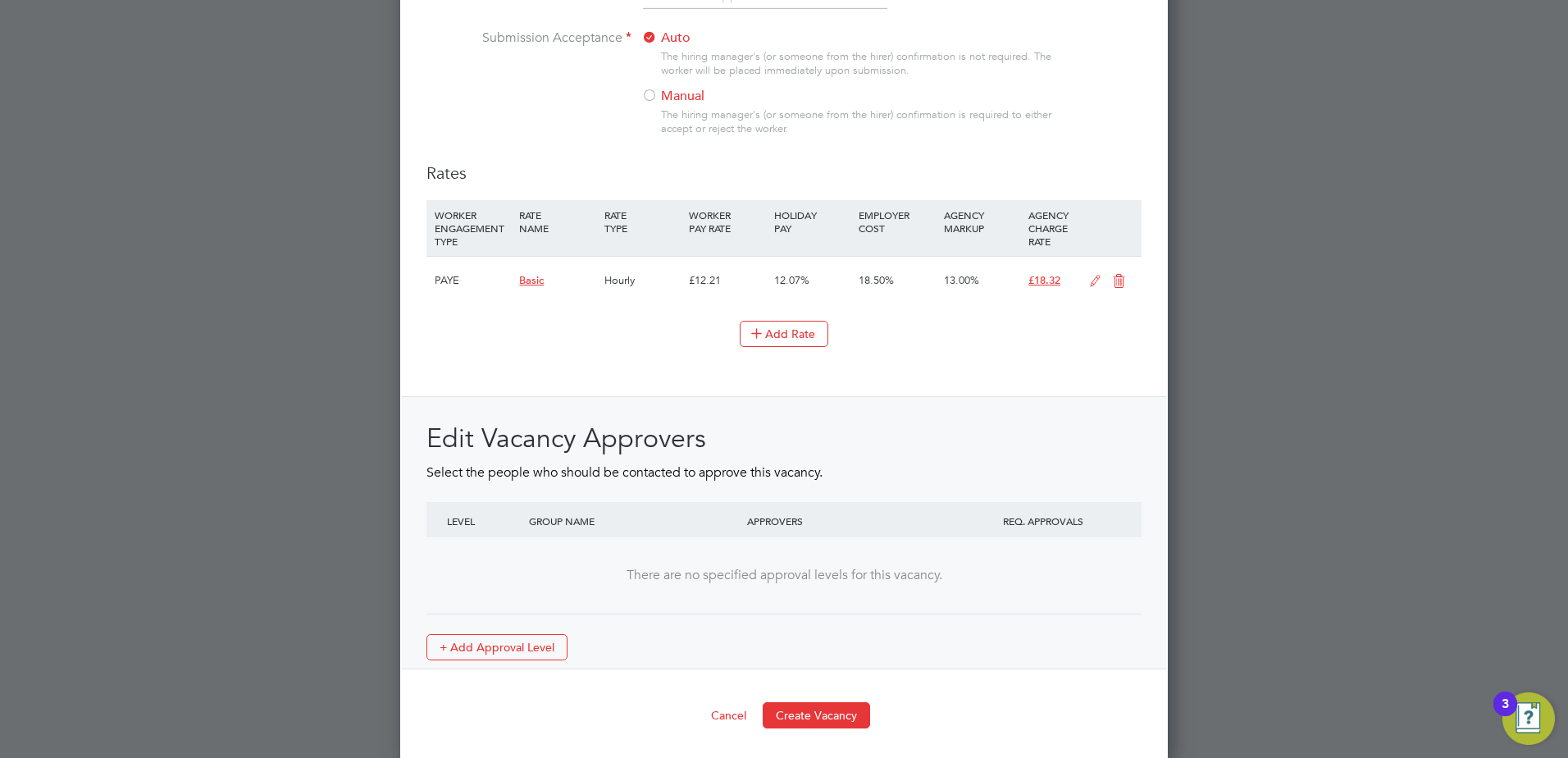
scroll to position [1772, 0]
click at [802, 710] on button "Create Vacancy" at bounding box center [816, 712] width 107 height 26
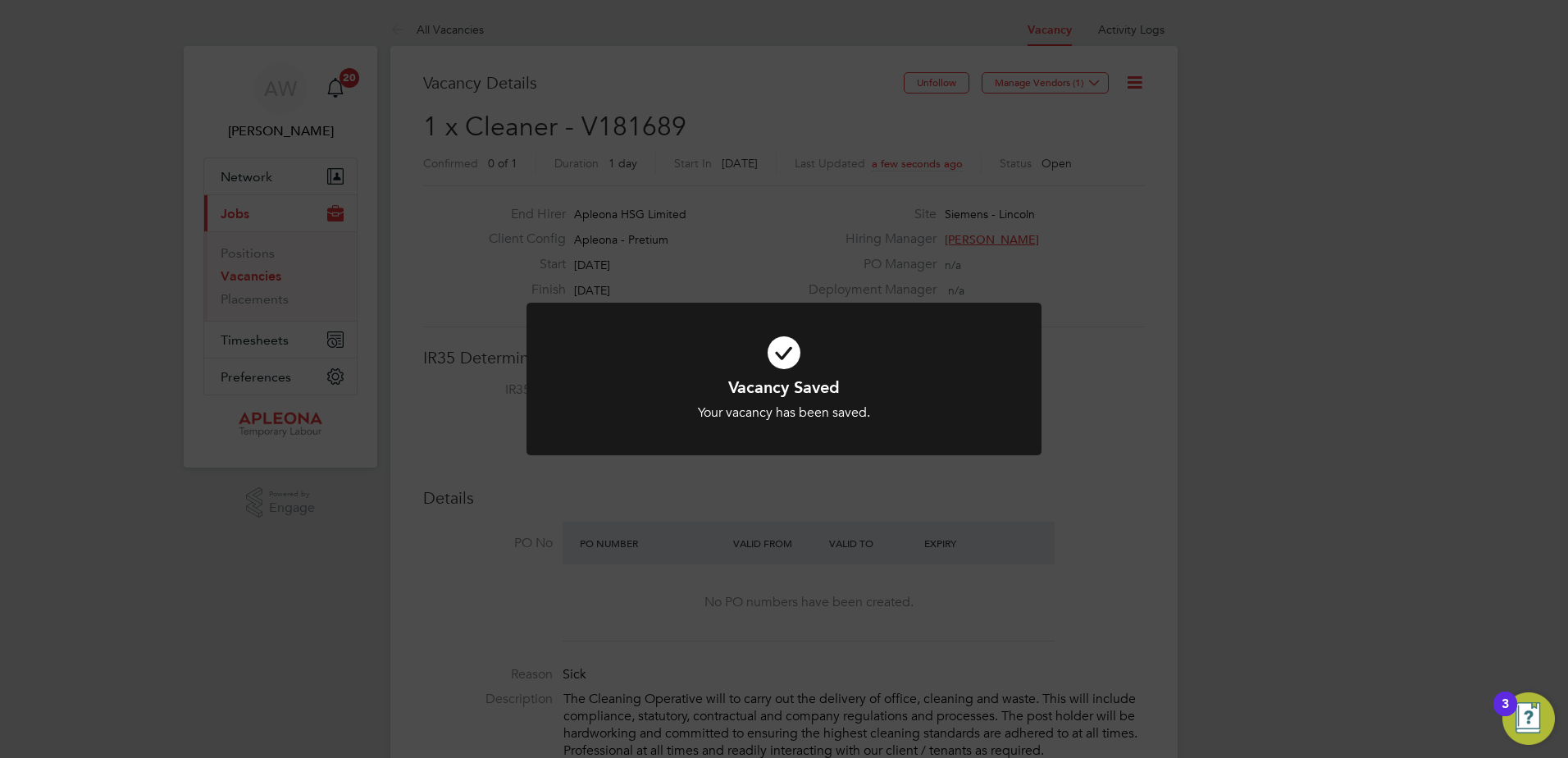
click at [1176, 358] on div "Vacancy Saved Your vacancy has been saved. Cancel Okay" at bounding box center [784, 379] width 1568 height 758
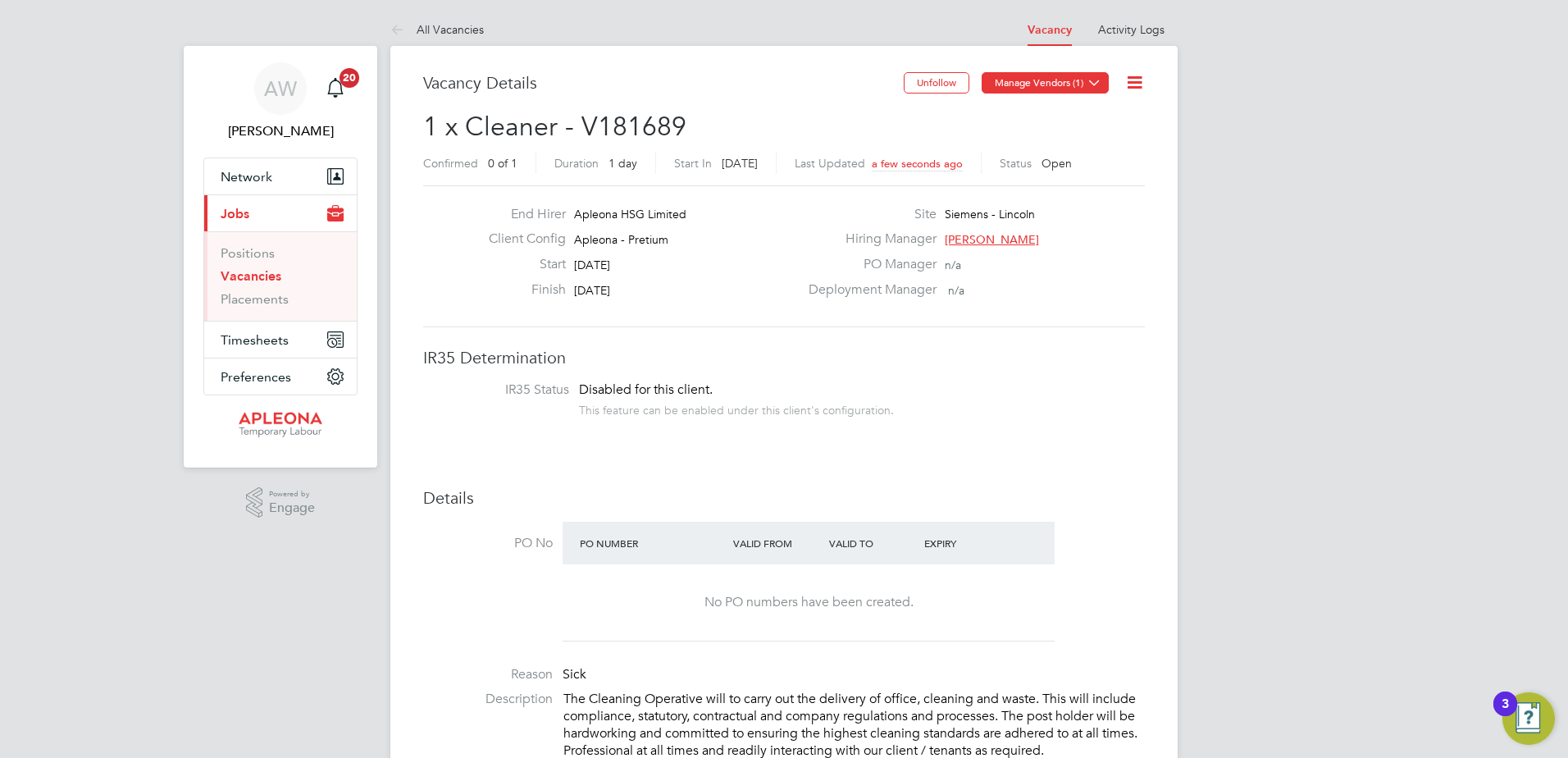
click at [1071, 82] on button "Manage Vendors (1)" at bounding box center [1045, 83] width 127 height 21
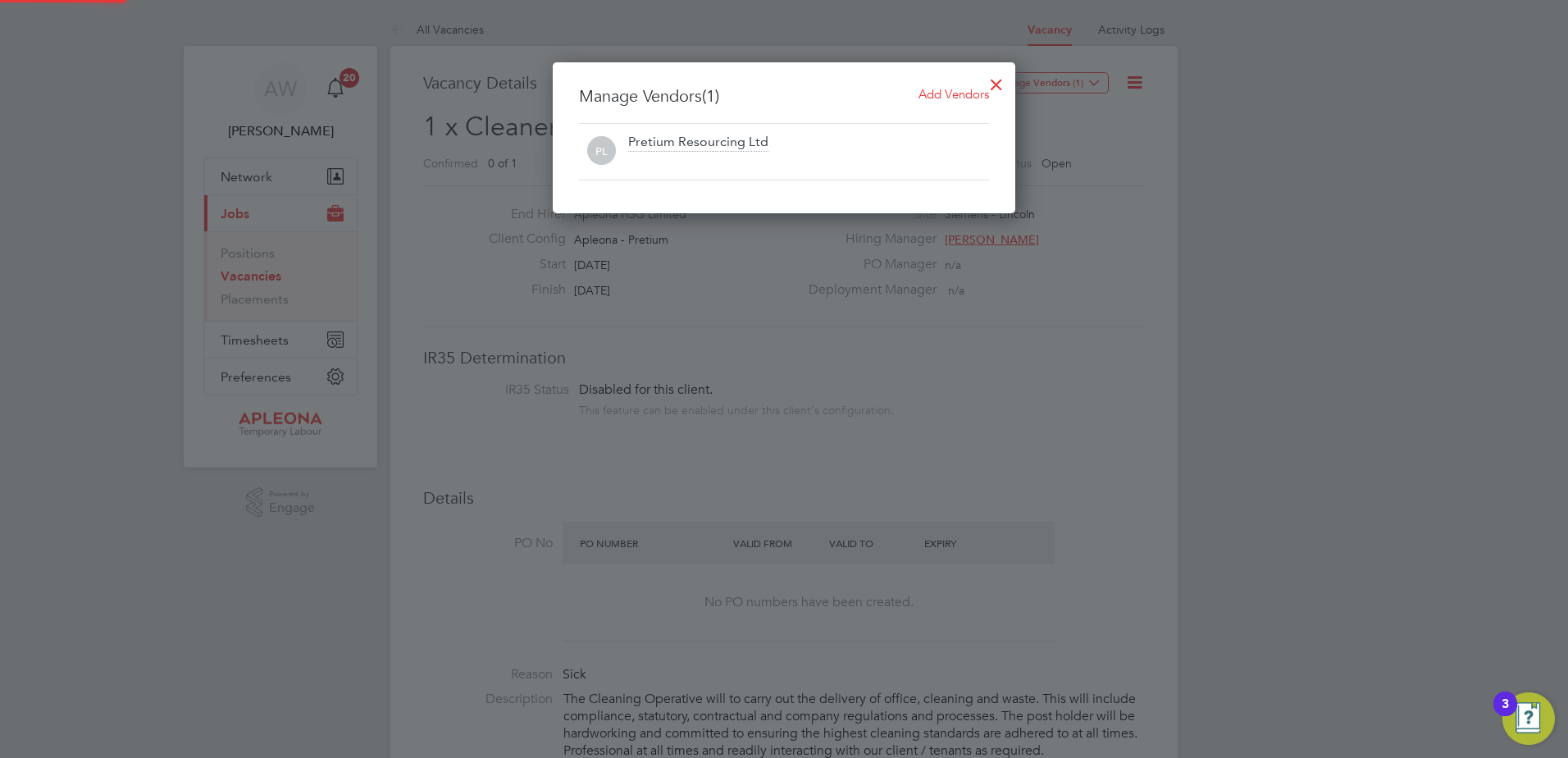
scroll to position [152, 464]
click at [940, 92] on span "Add Vendors" at bounding box center [954, 94] width 71 height 16
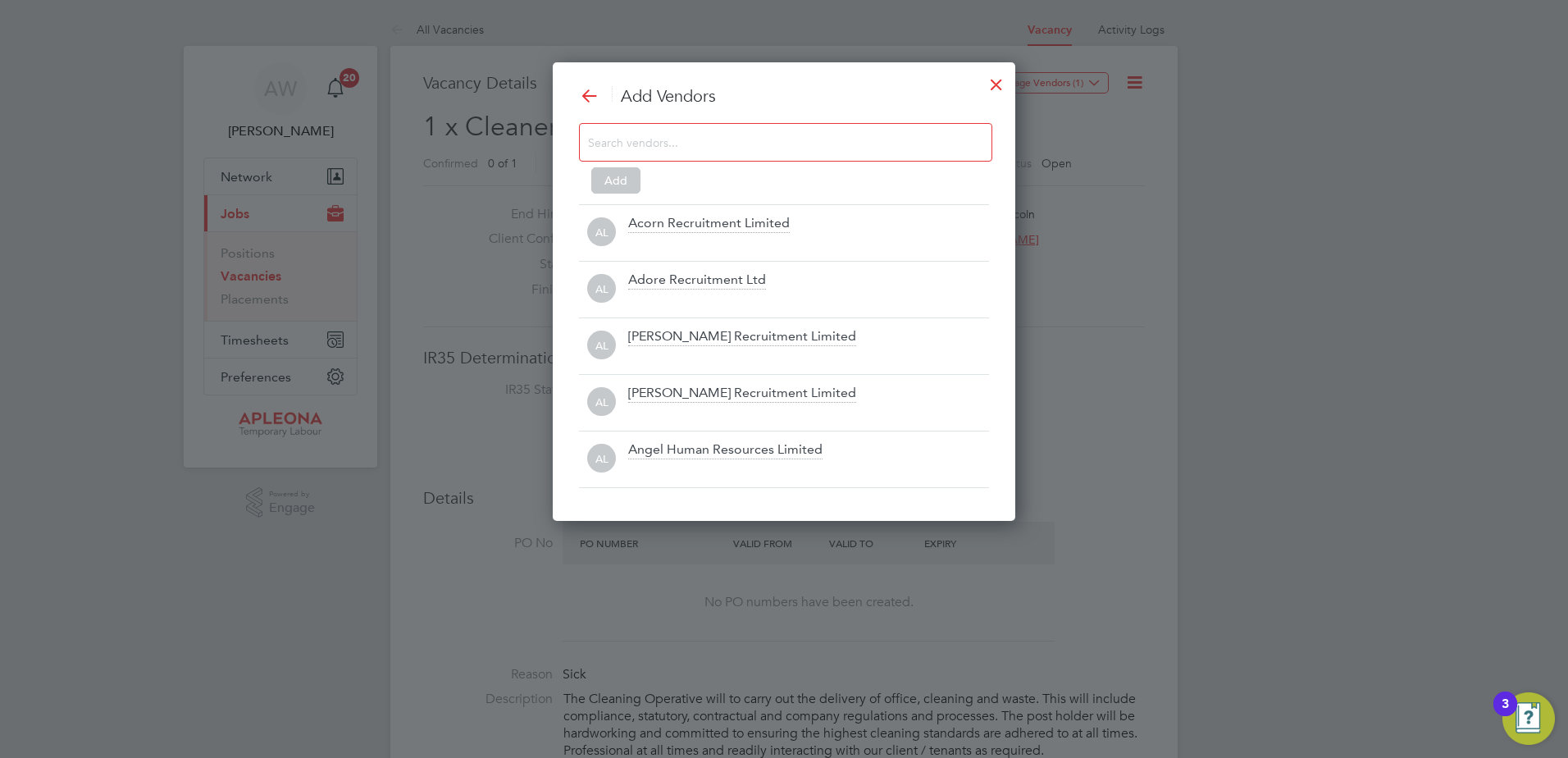
scroll to position [460, 464]
click at [755, 141] on input at bounding box center [773, 142] width 369 height 21
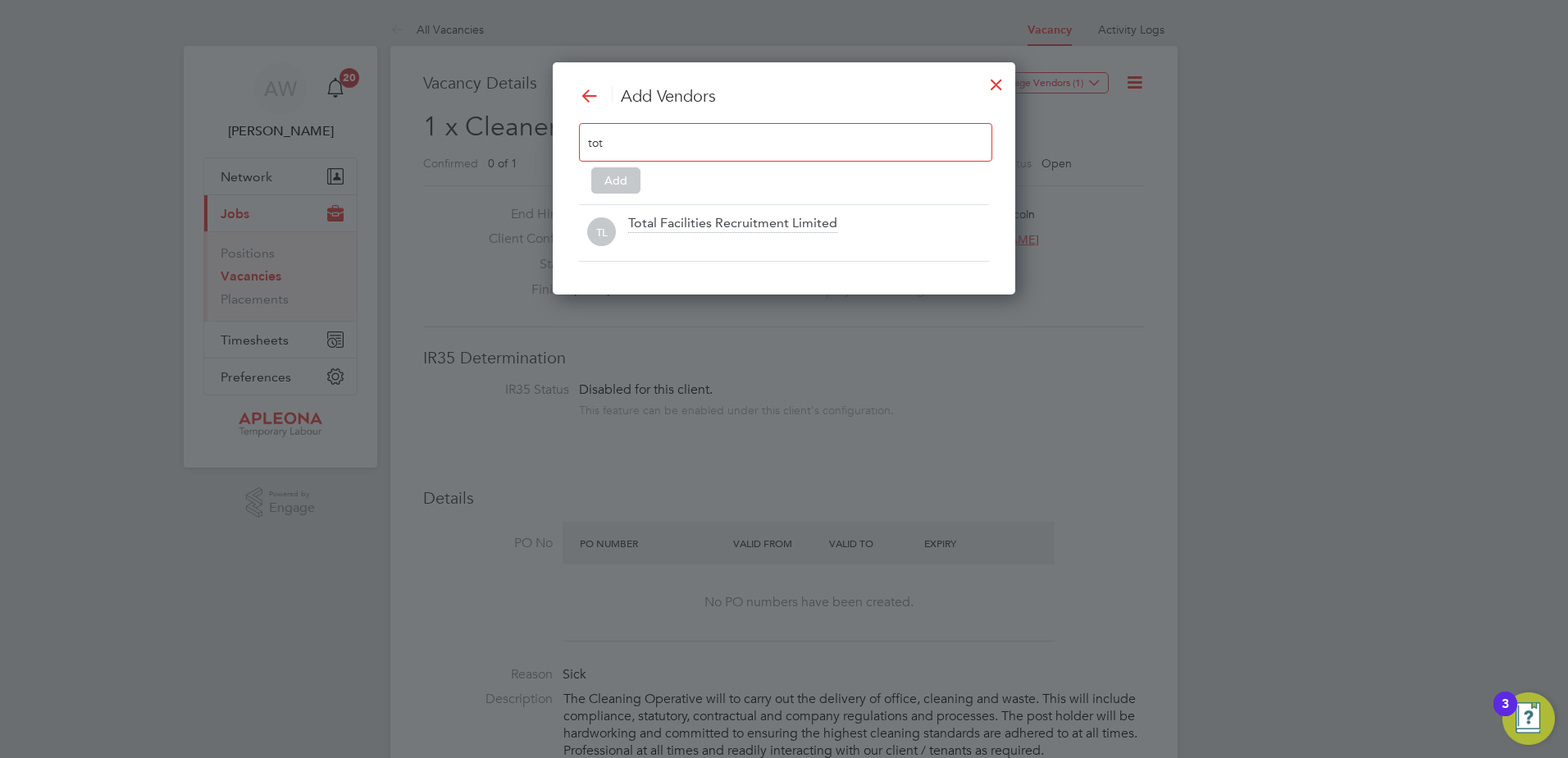
scroll to position [234, 464]
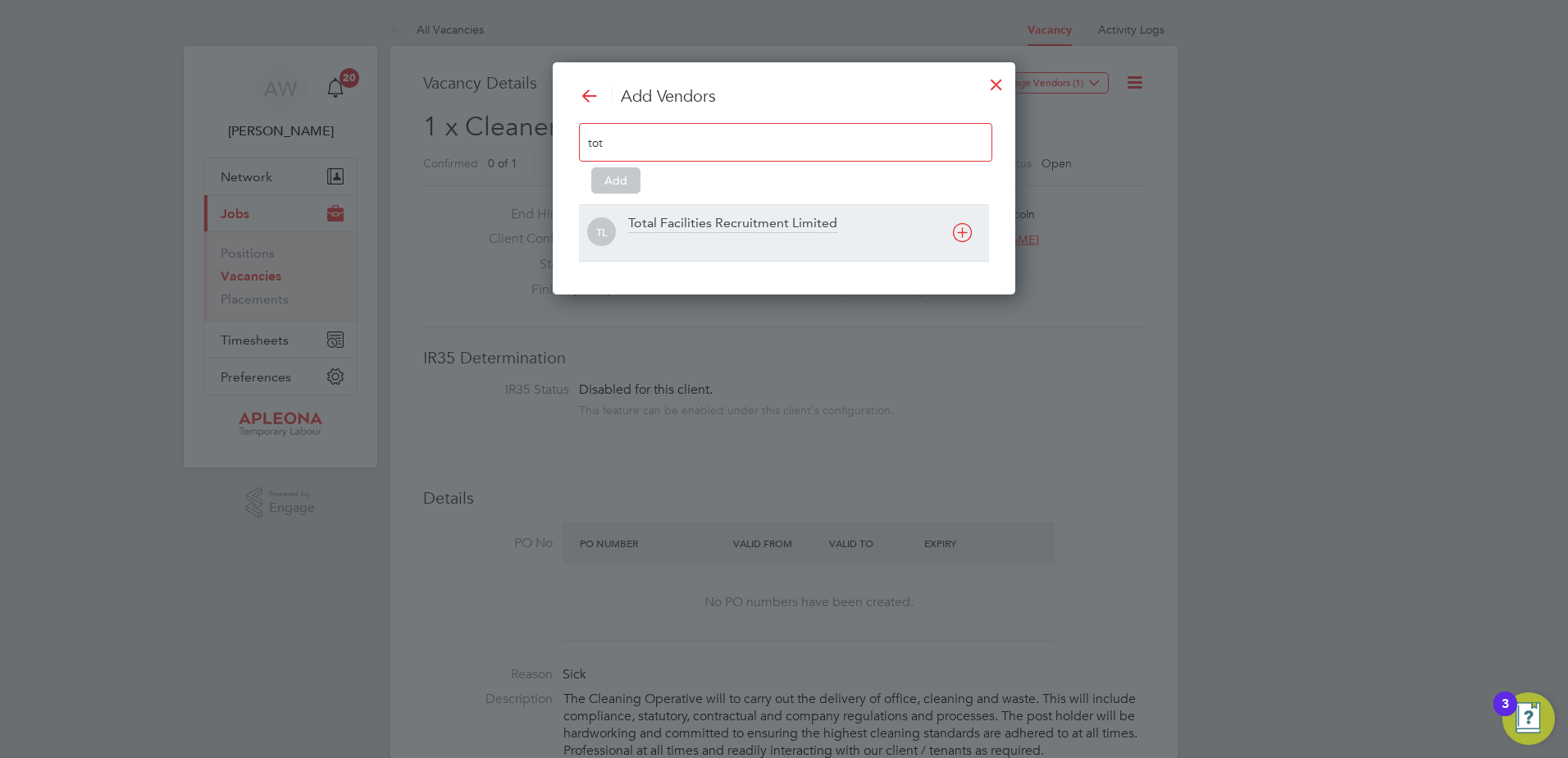
type input "tot"
click at [703, 221] on div "Total Facilities Recruitment Limited" at bounding box center [733, 224] width 209 height 18
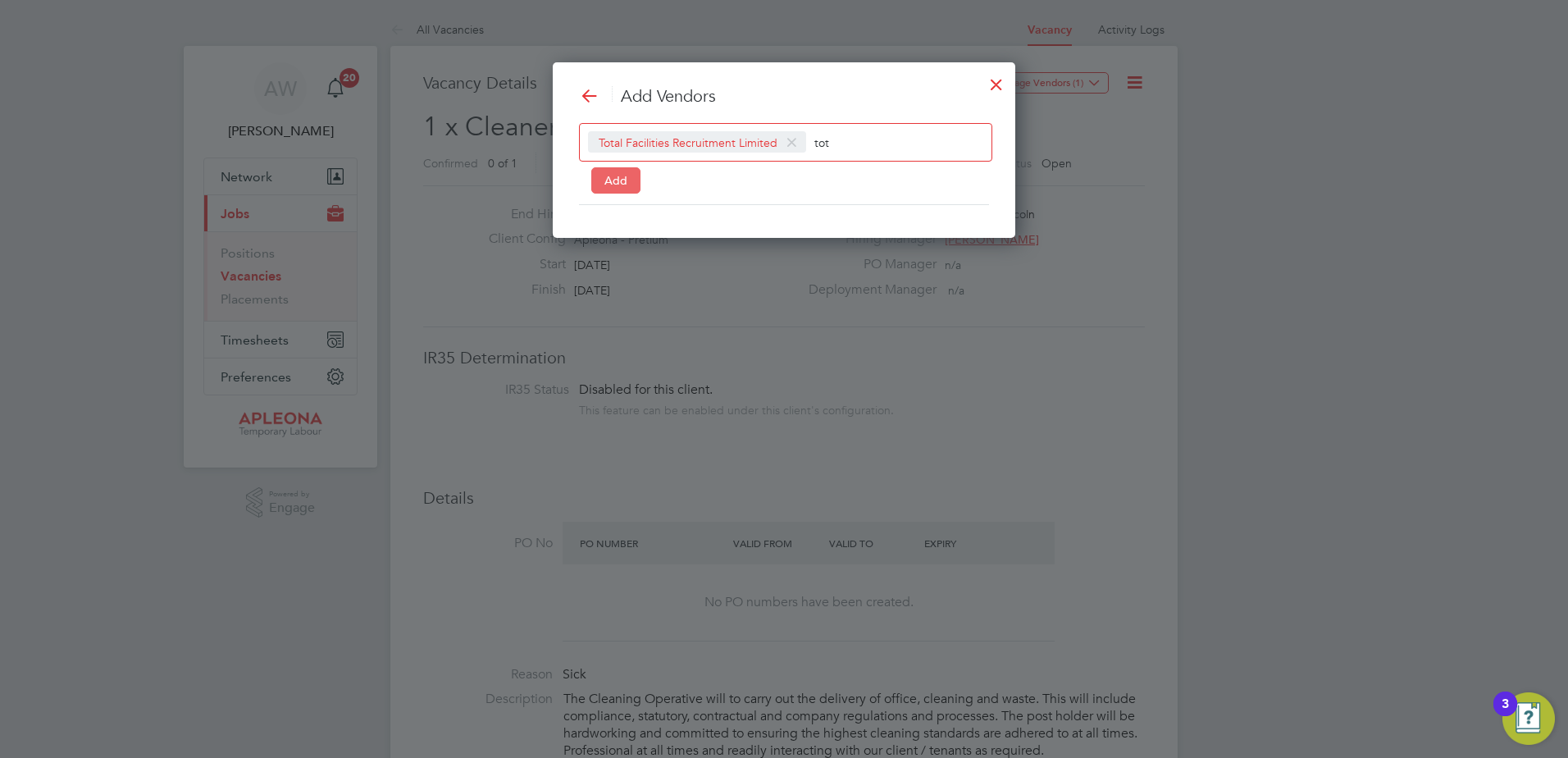
click at [617, 176] on button "Add" at bounding box center [616, 180] width 49 height 26
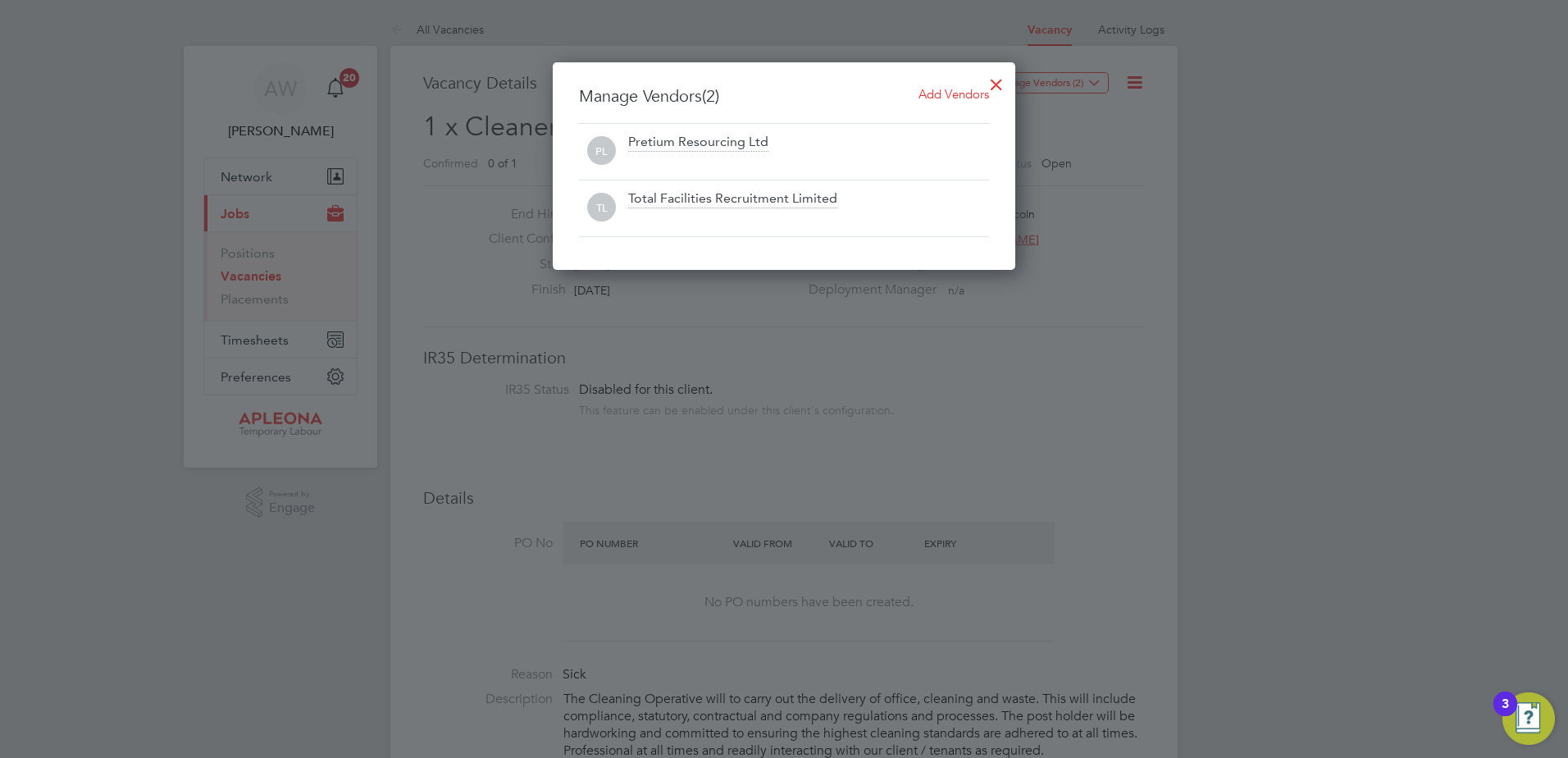
click at [1109, 120] on div at bounding box center [784, 379] width 1568 height 758
click at [992, 85] on div at bounding box center [997, 80] width 30 height 30
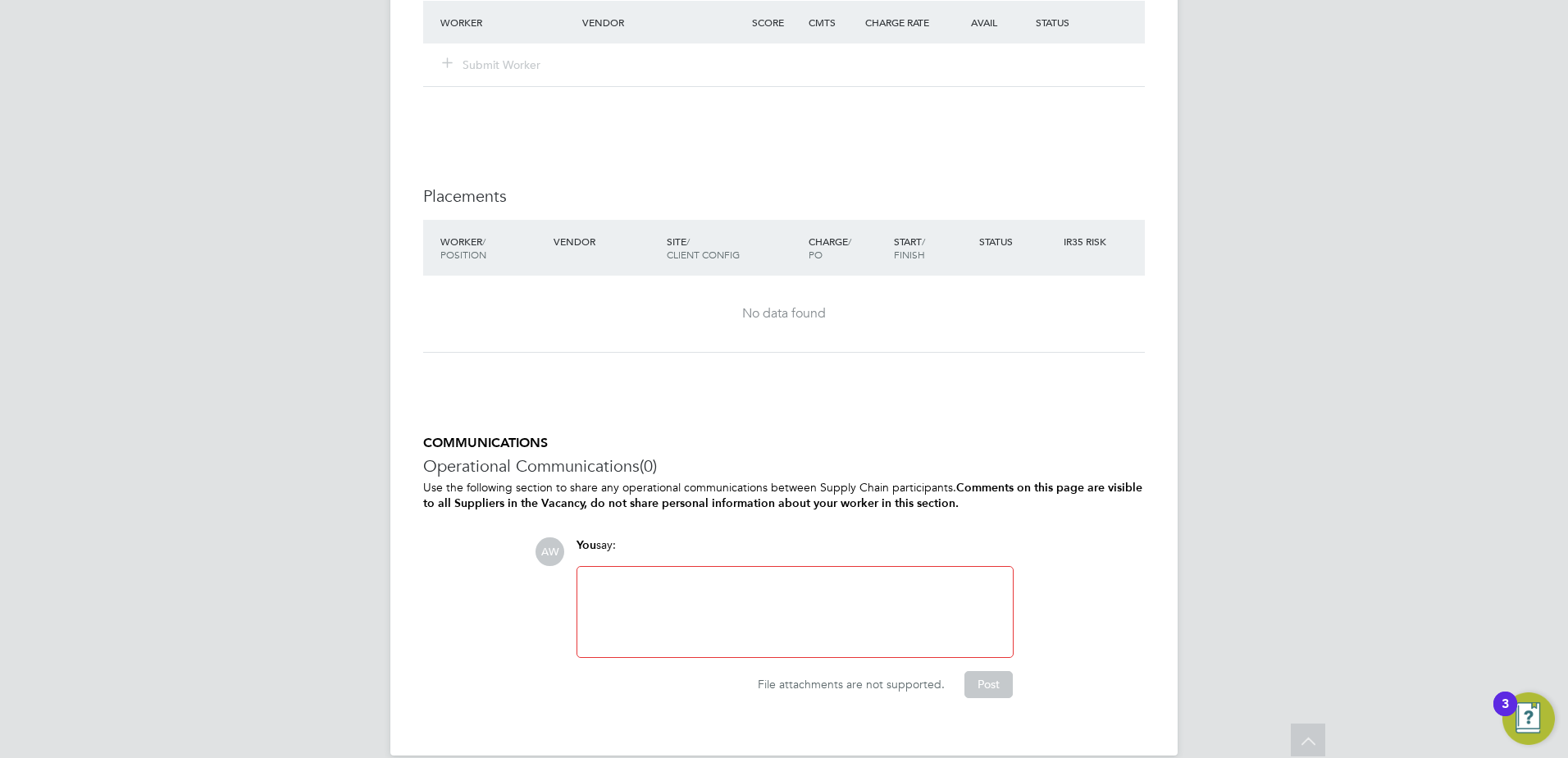
scroll to position [1702, 0]
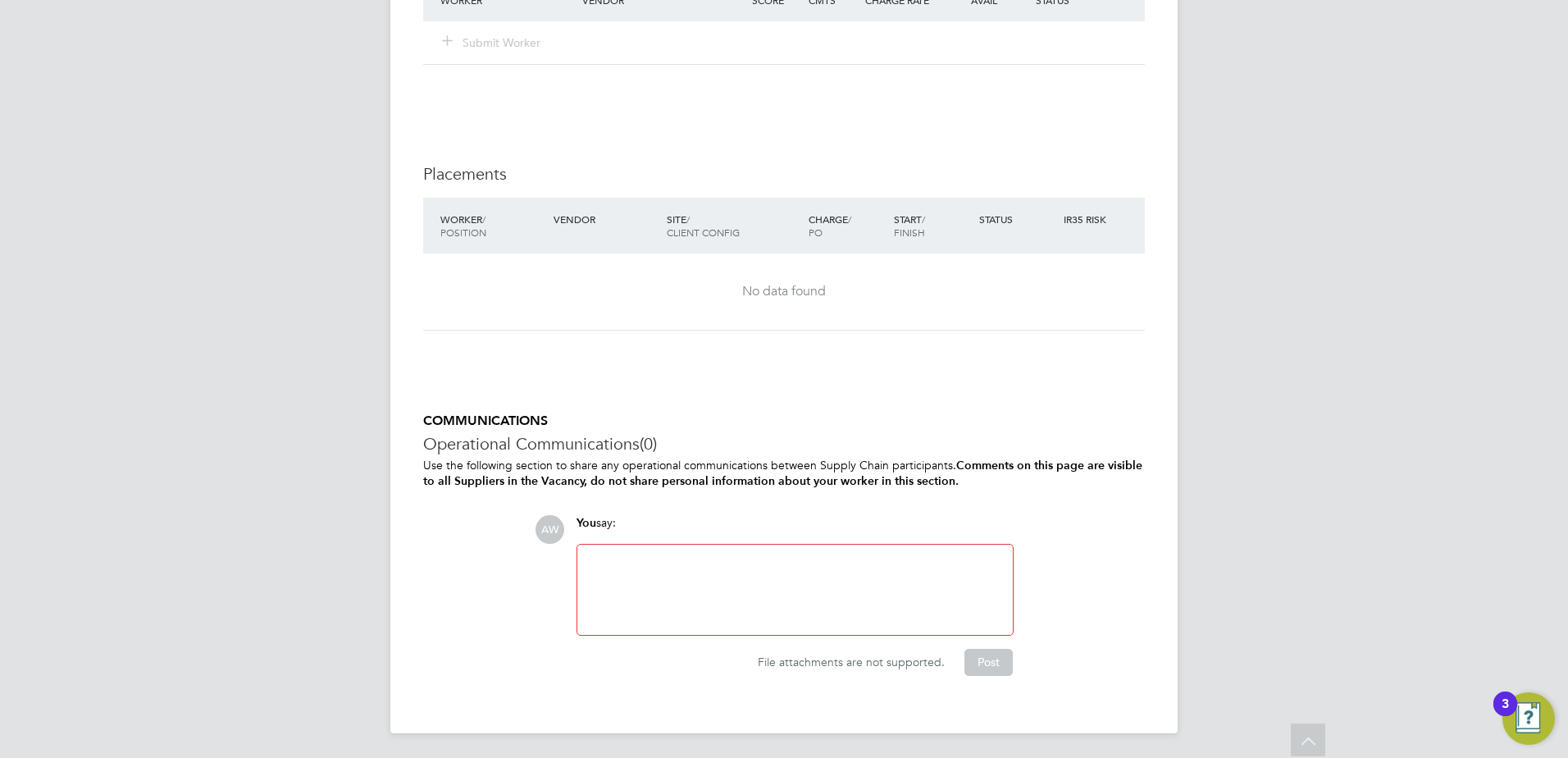
click at [589, 563] on div at bounding box center [795, 590] width 416 height 71
click at [989, 655] on button "Post" at bounding box center [989, 662] width 48 height 26
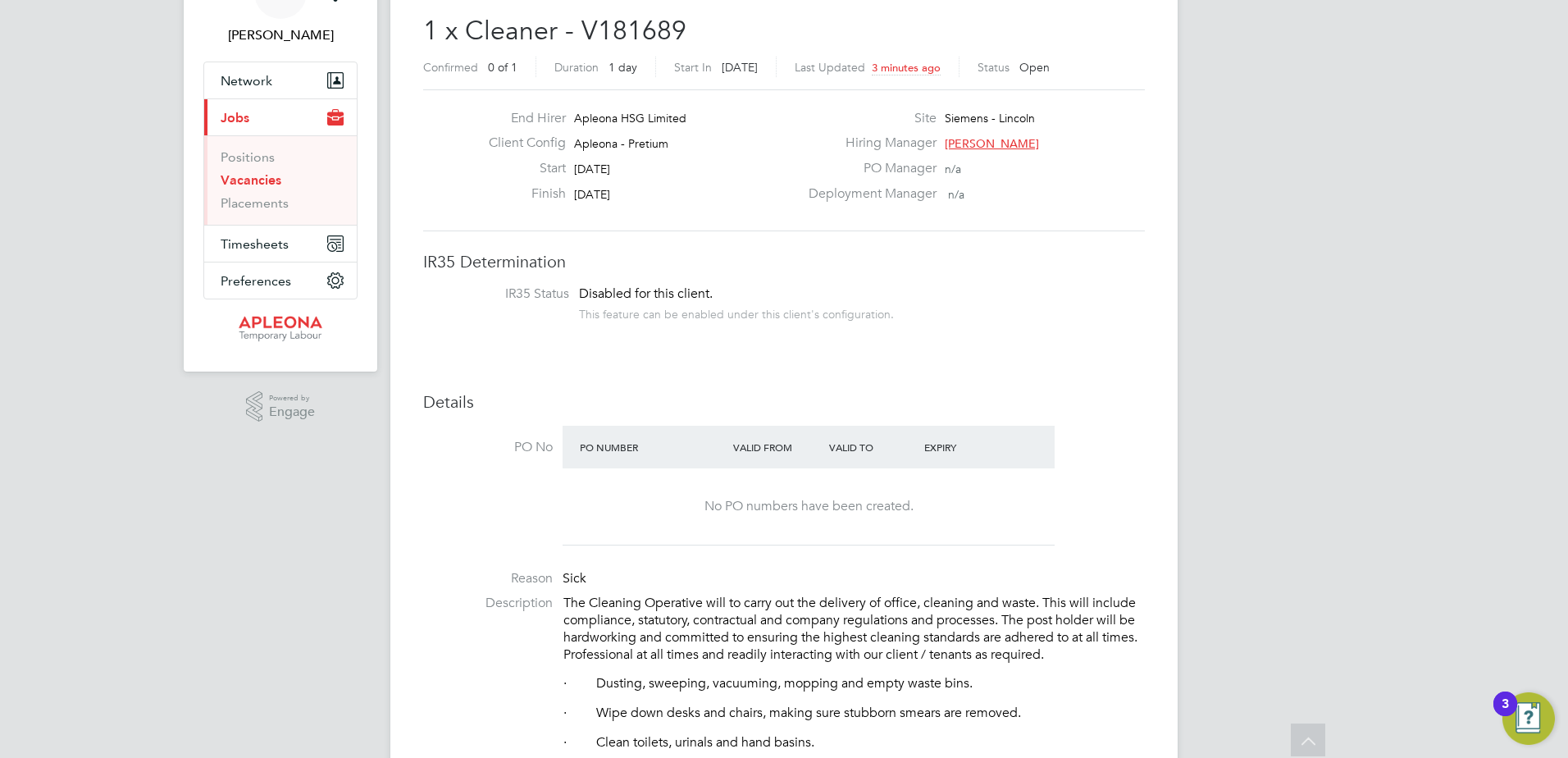
scroll to position [0, 0]
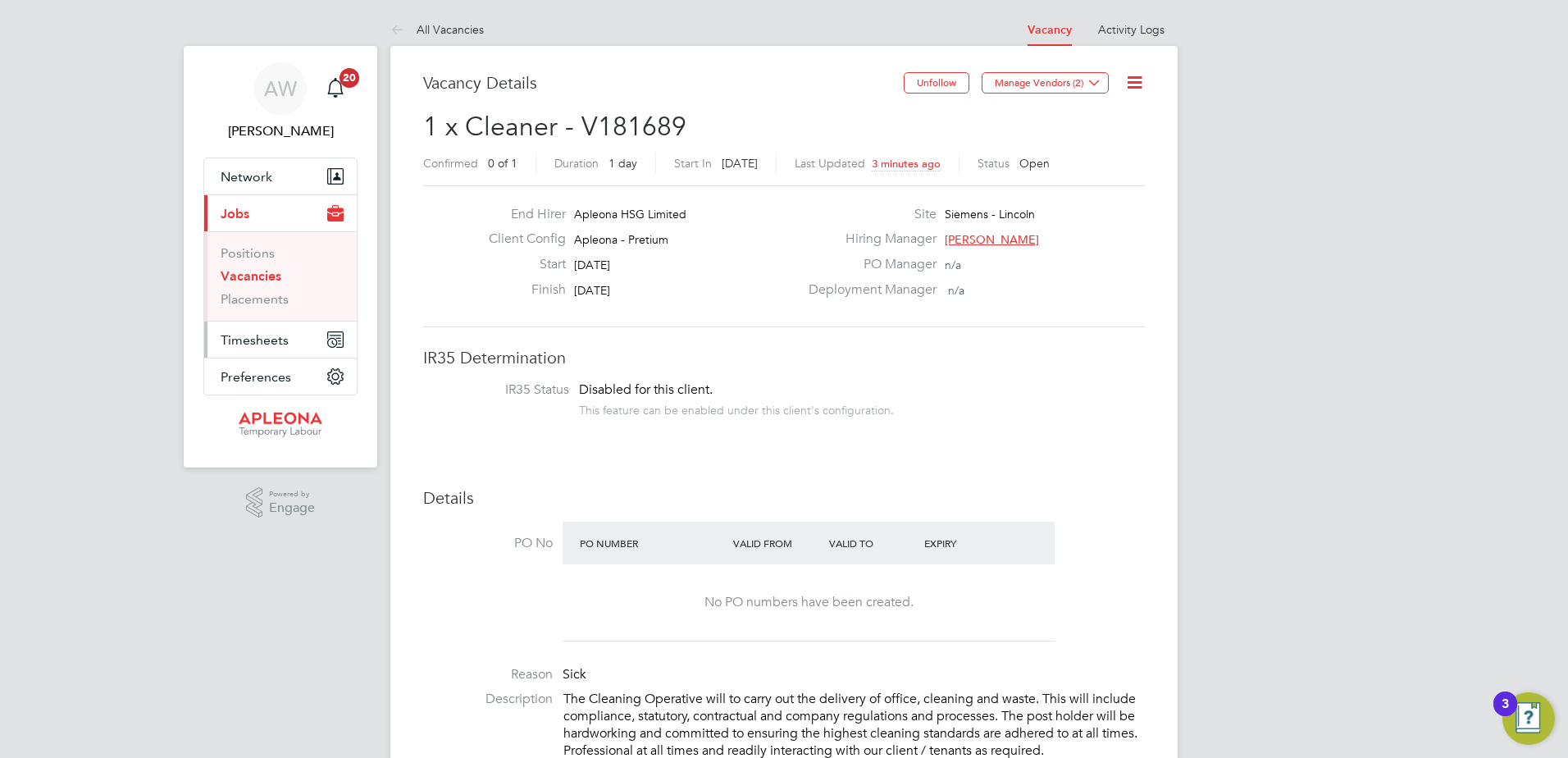
click at [276, 340] on span "Timesheets" at bounding box center [254, 340] width 68 height 16
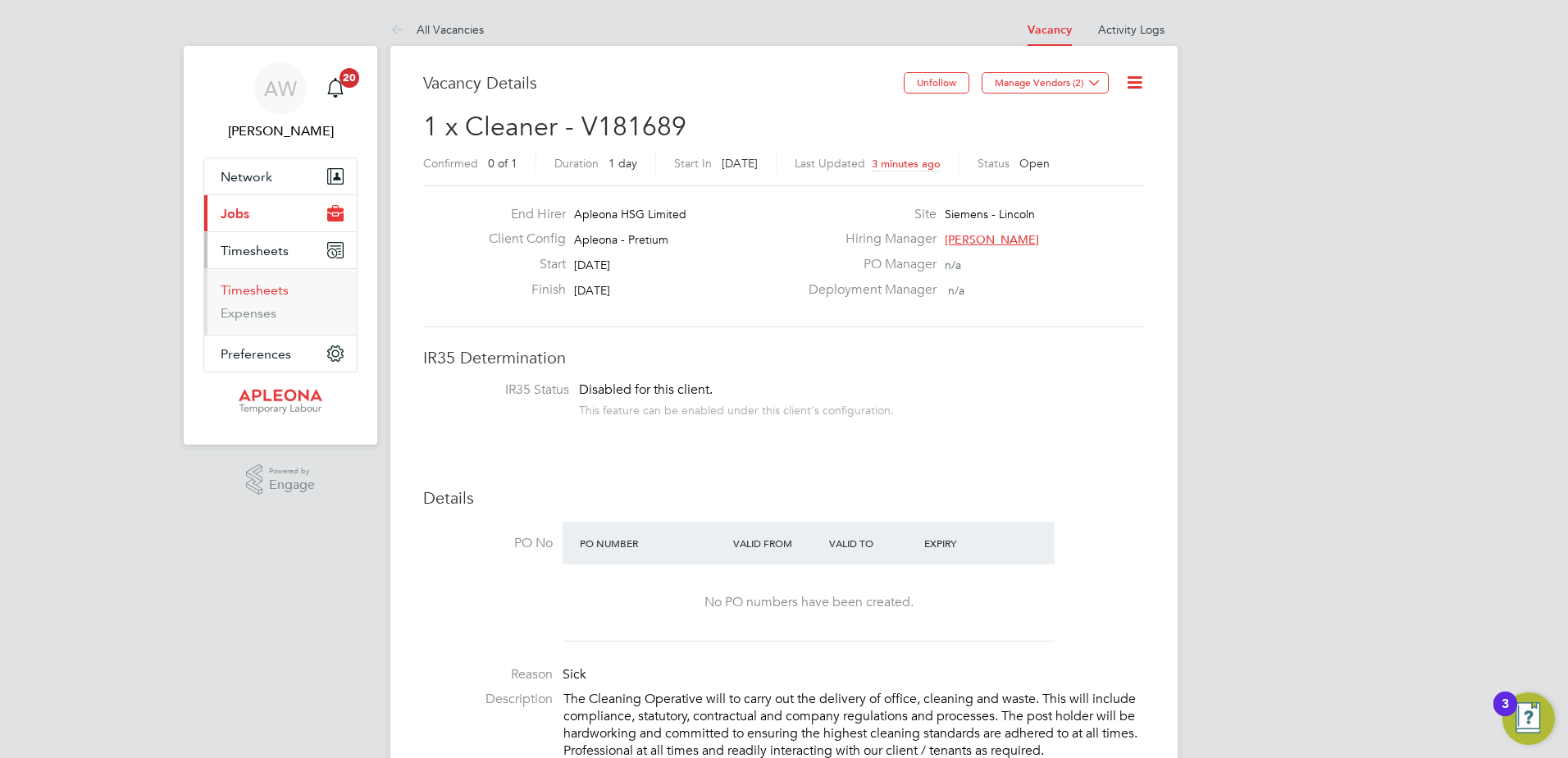
click at [245, 295] on link "Timesheets" at bounding box center [254, 290] width 68 height 16
